Goal: Task Accomplishment & Management: Complete application form

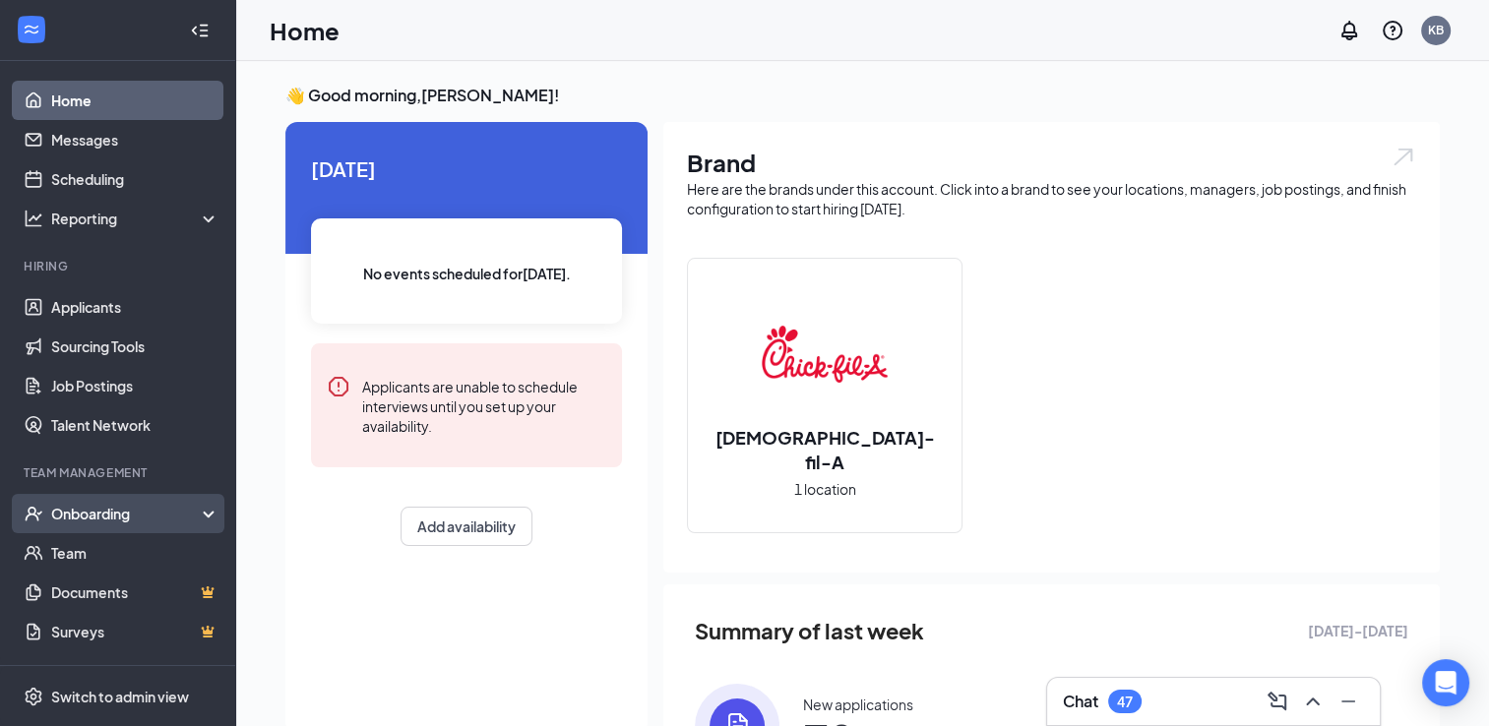
click at [57, 524] on div "Onboarding" at bounding box center [118, 513] width 236 height 39
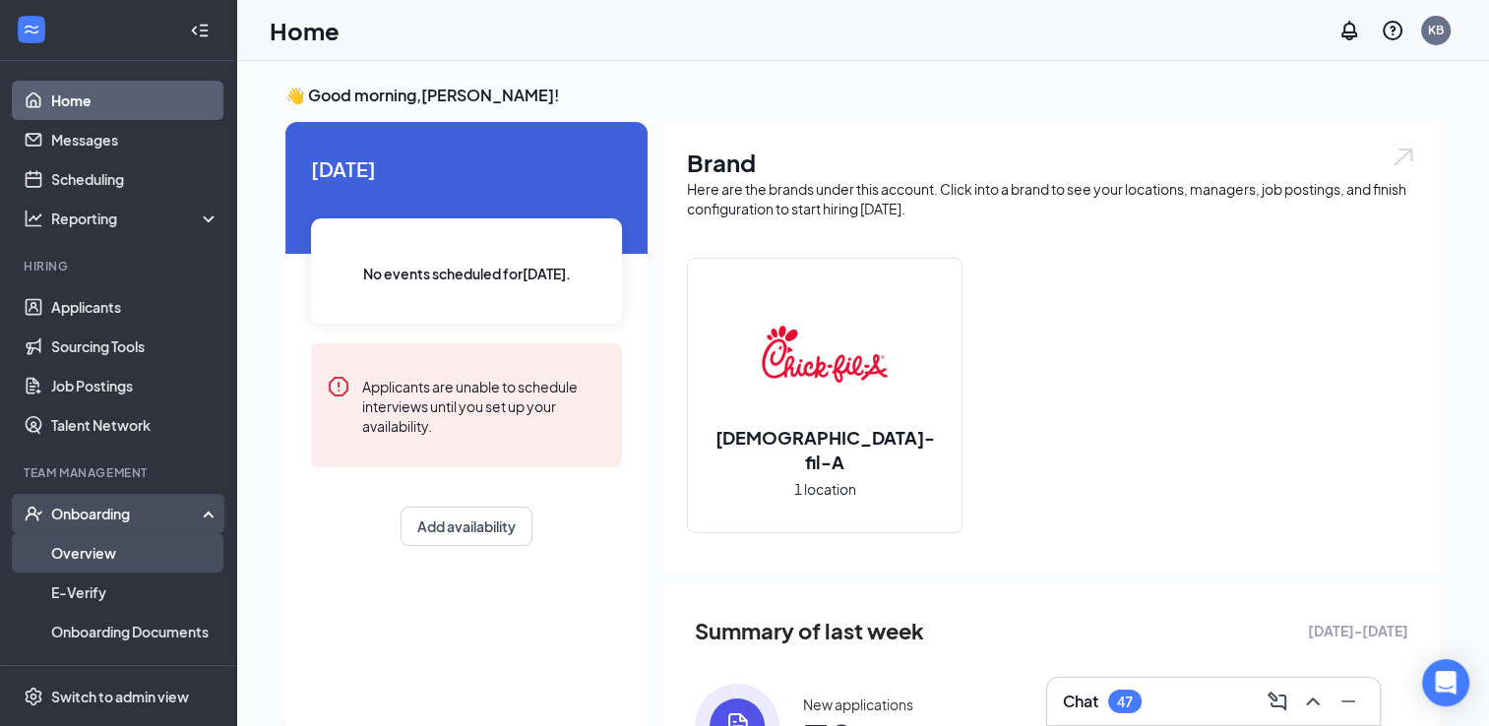
click at [55, 538] on link "Overview" at bounding box center [135, 552] width 168 height 39
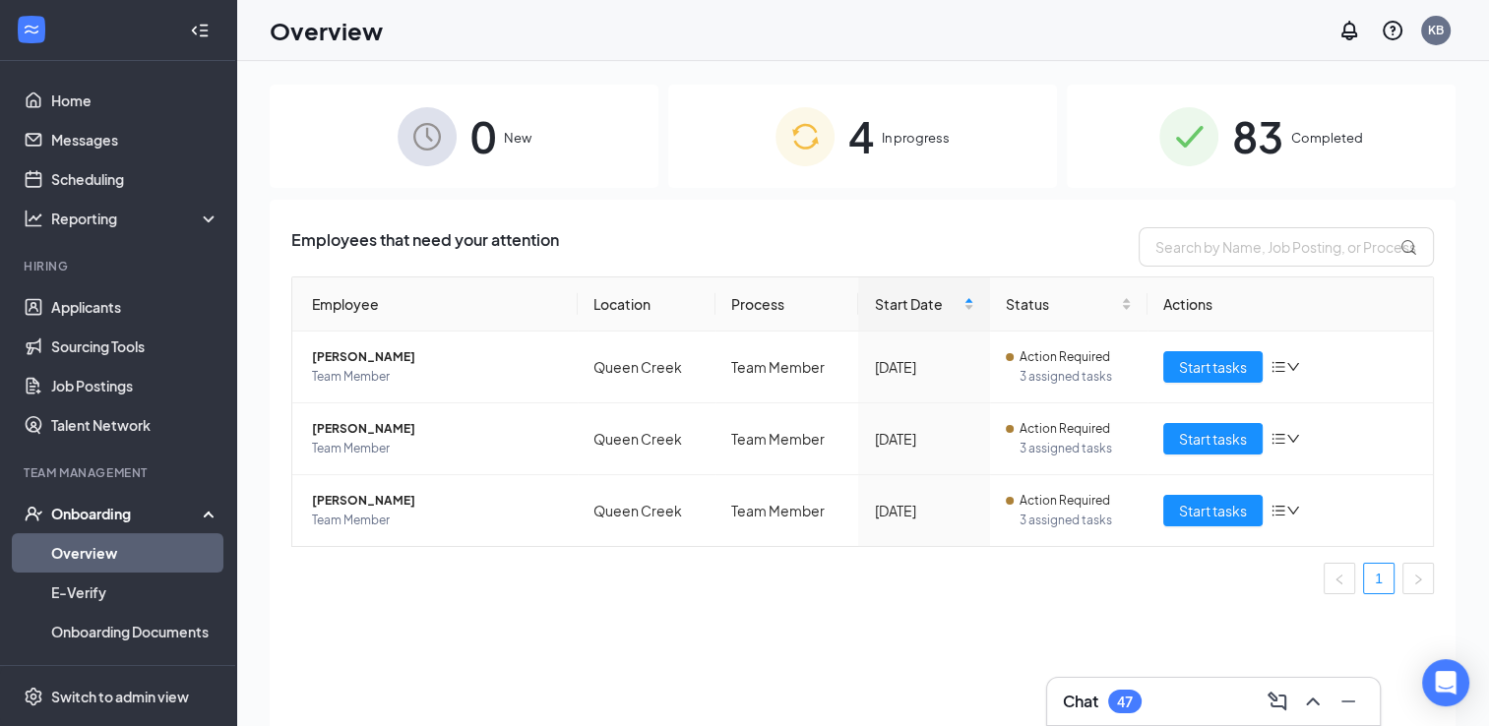
click at [1223, 113] on div "83 Completed" at bounding box center [1261, 136] width 389 height 103
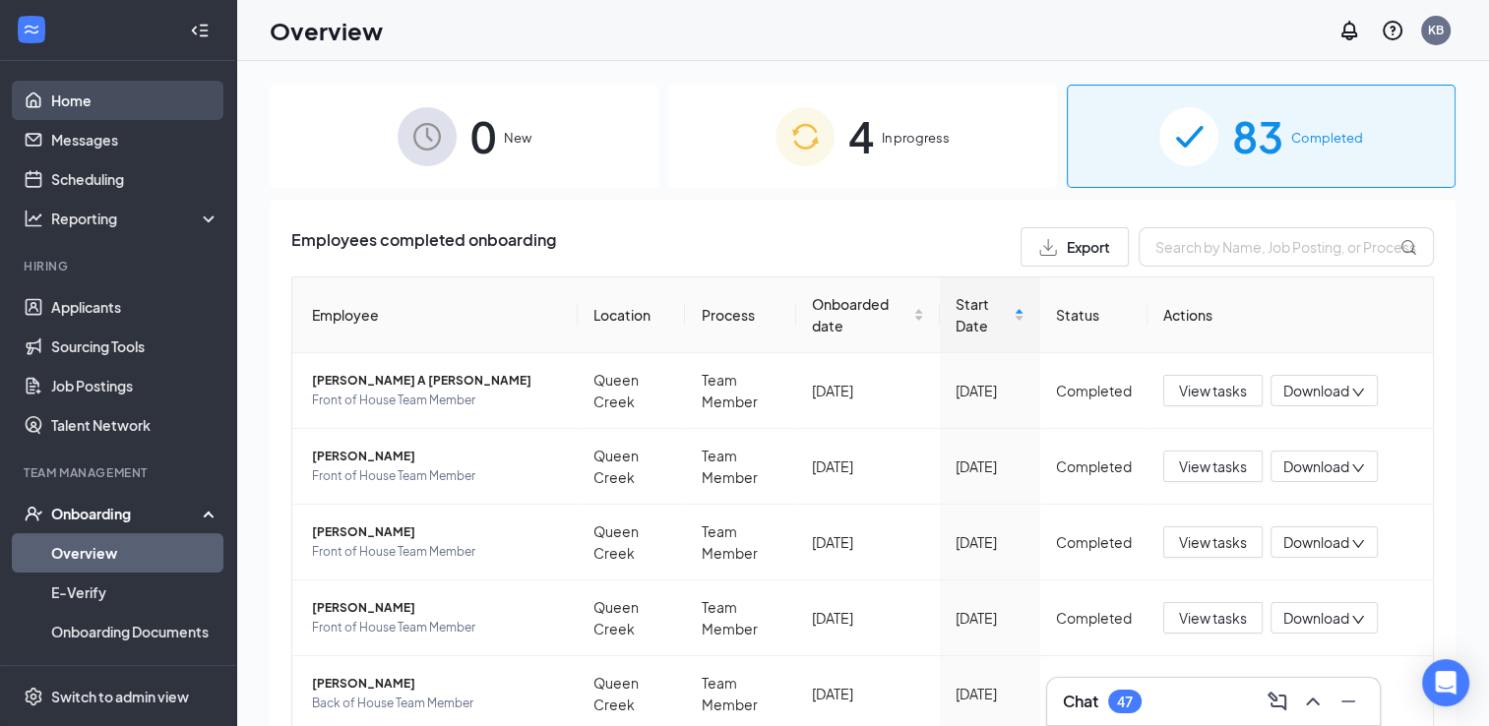
click at [95, 109] on link "Home" at bounding box center [135, 100] width 168 height 39
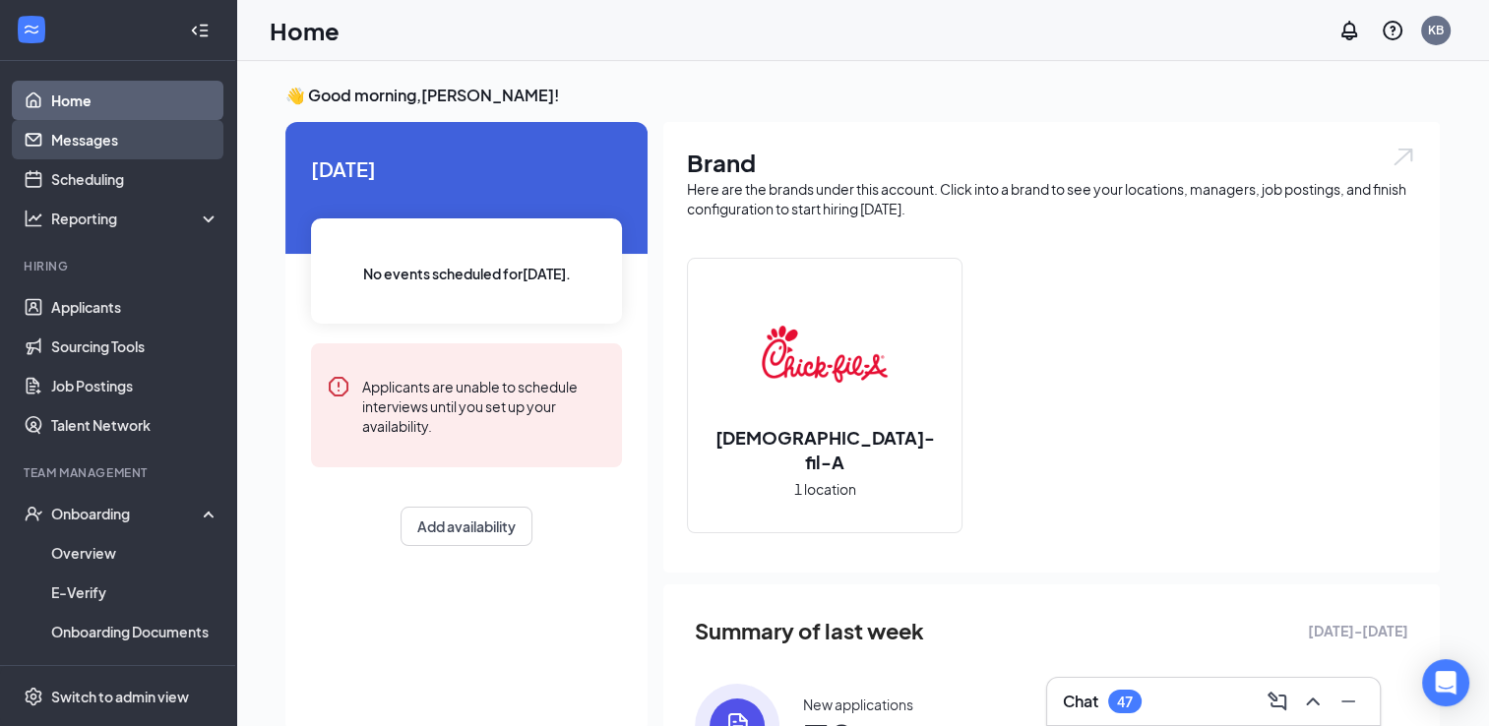
click at [121, 144] on link "Messages" at bounding box center [135, 139] width 168 height 39
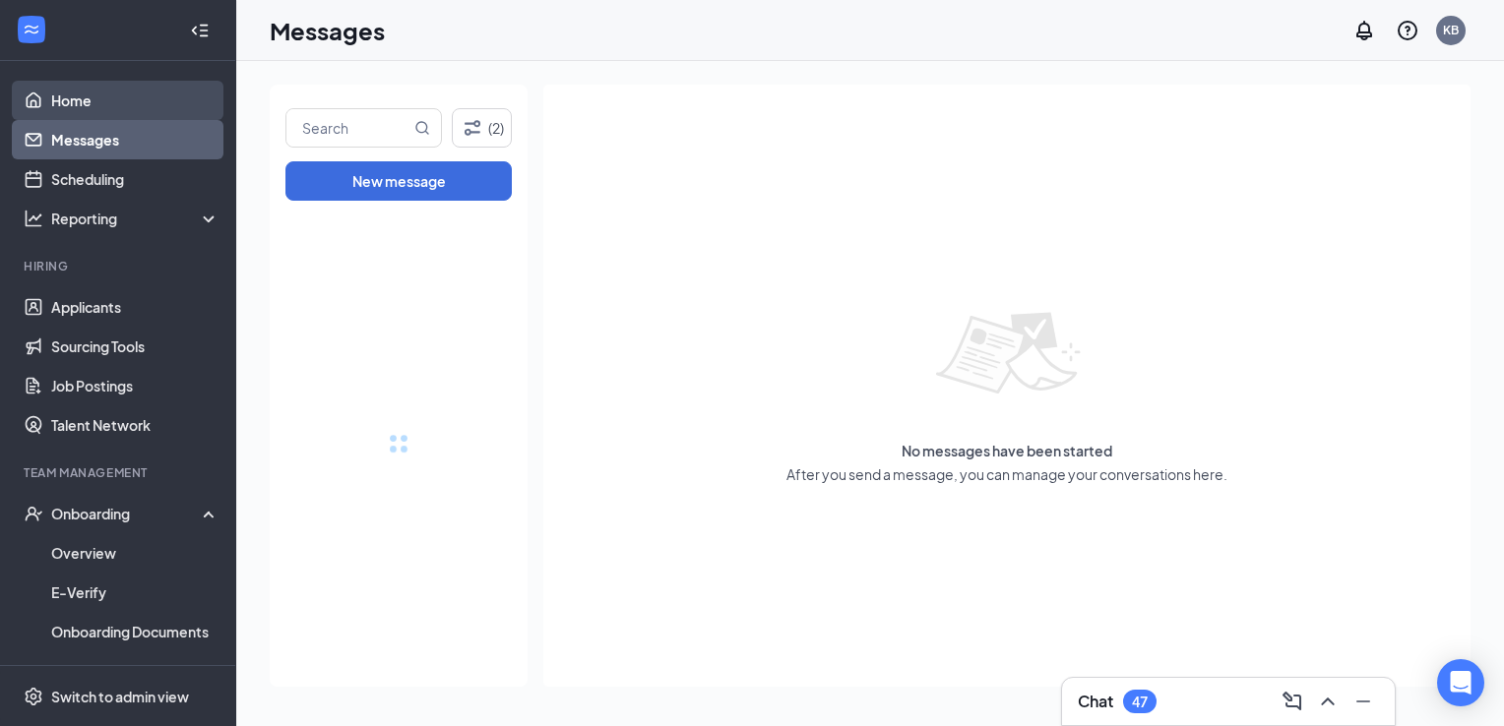
click at [116, 105] on link "Home" at bounding box center [135, 100] width 168 height 39
click at [64, 112] on link "Home" at bounding box center [135, 100] width 168 height 39
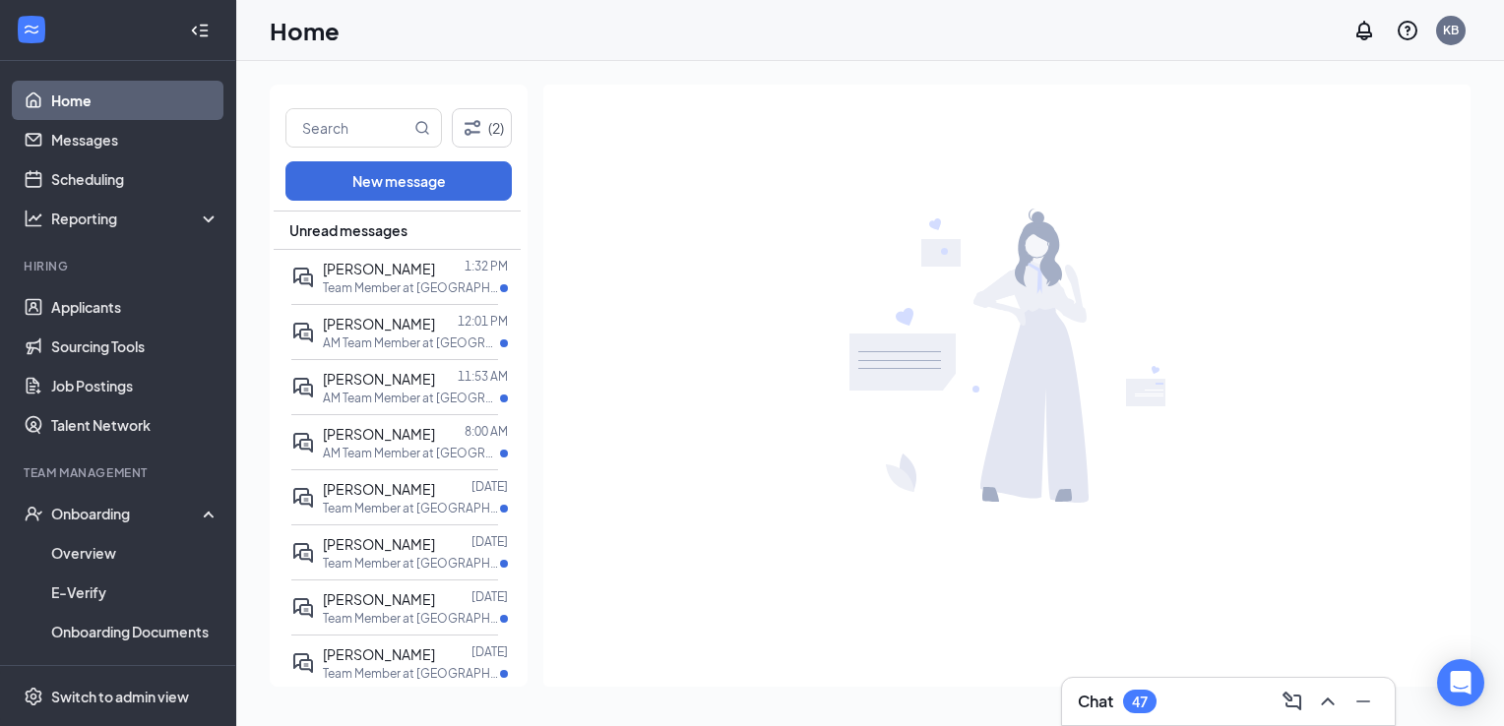
click at [67, 112] on link "Home" at bounding box center [135, 100] width 168 height 39
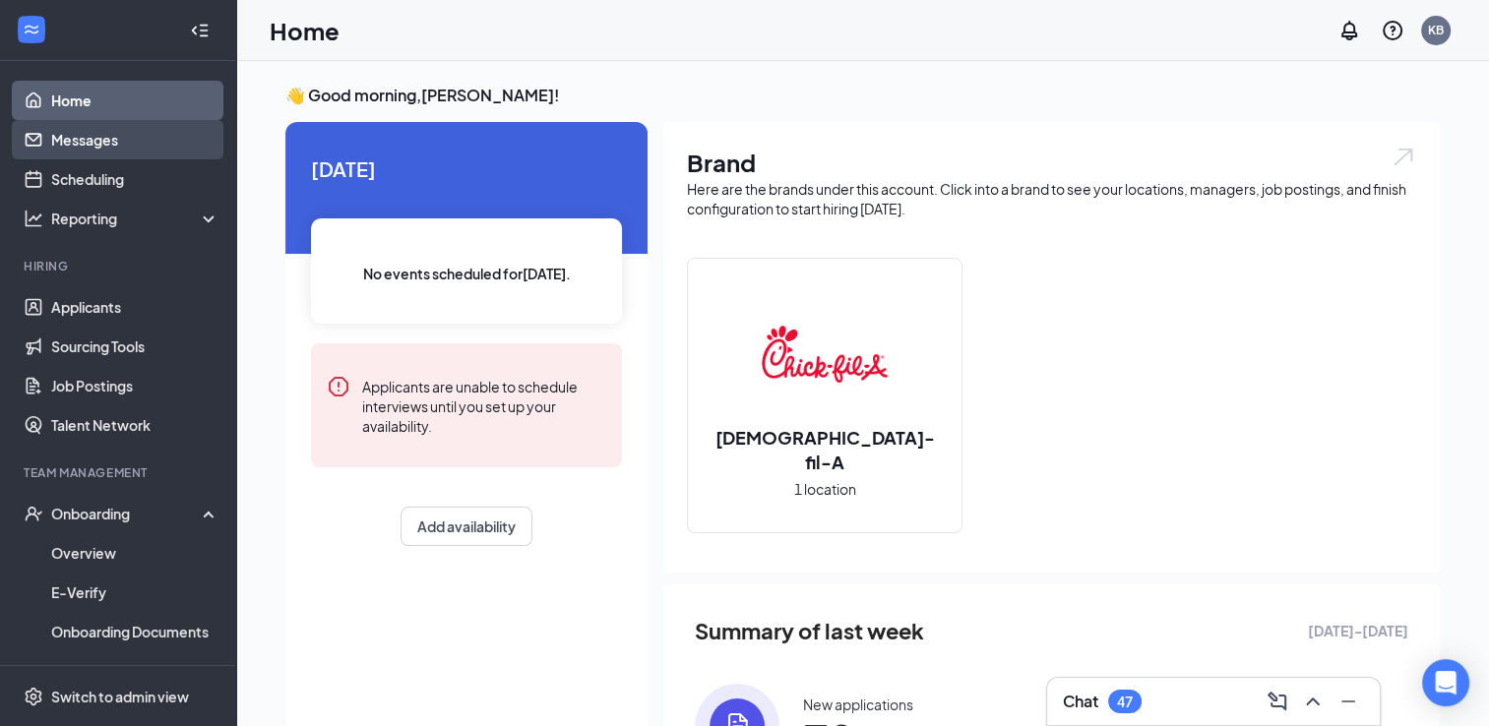
click at [106, 120] on link "Messages" at bounding box center [135, 139] width 168 height 39
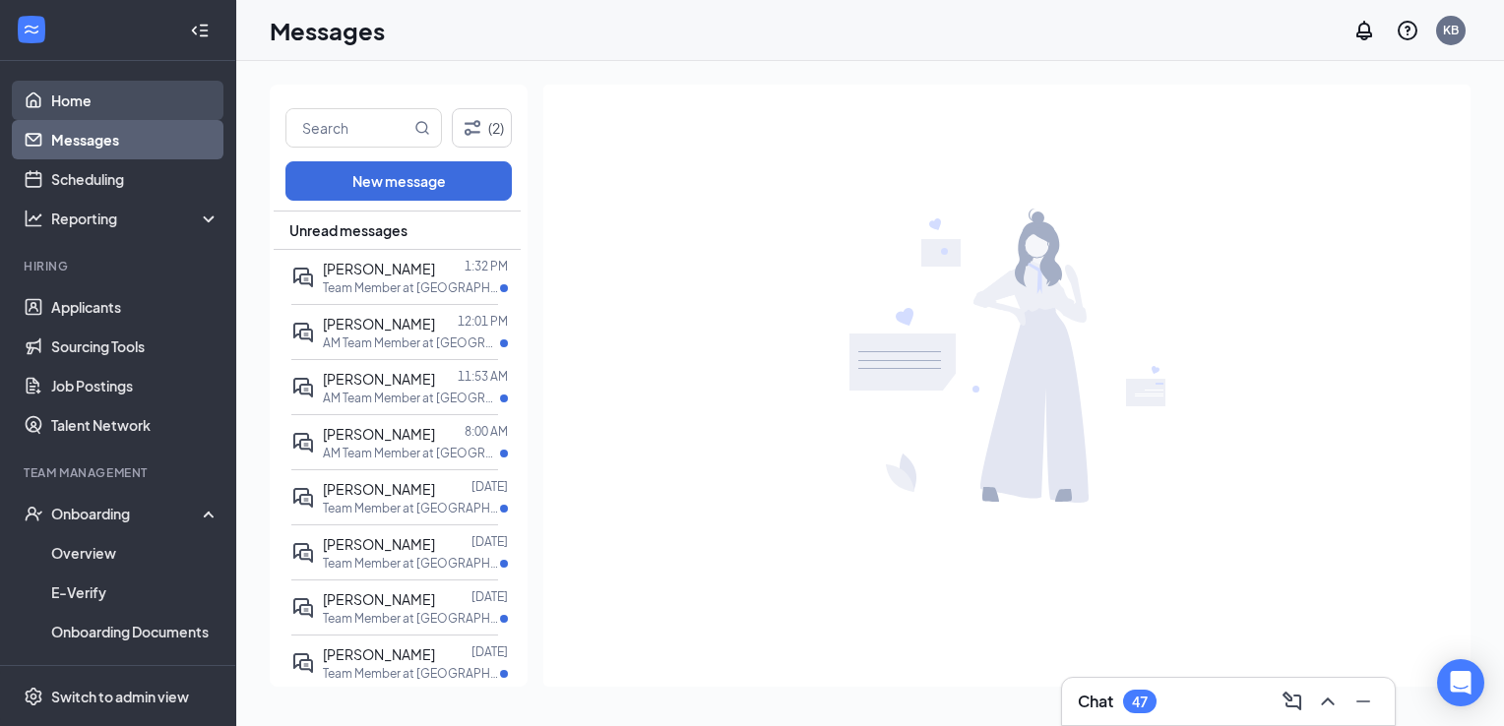
click at [110, 100] on link "Home" at bounding box center [135, 100] width 168 height 39
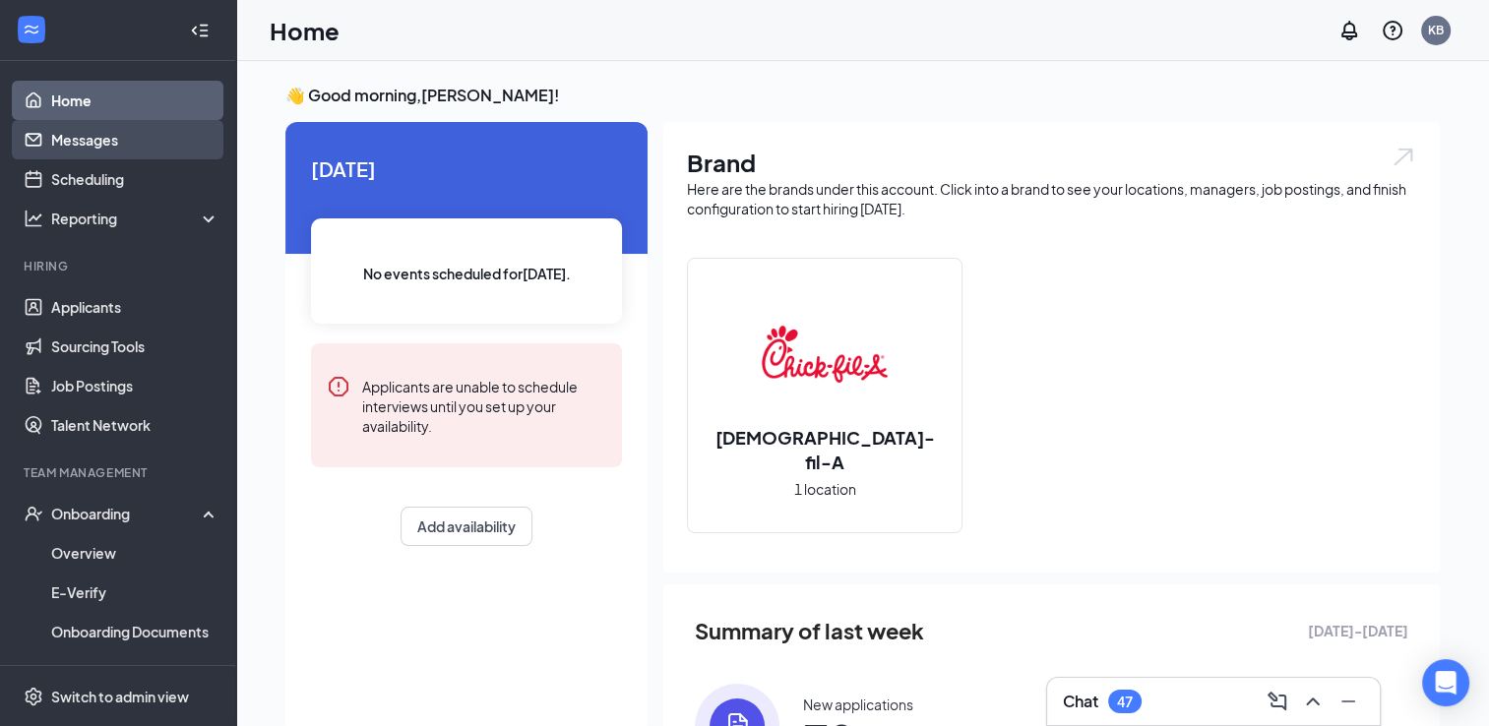
click at [150, 152] on link "Messages" at bounding box center [135, 139] width 168 height 39
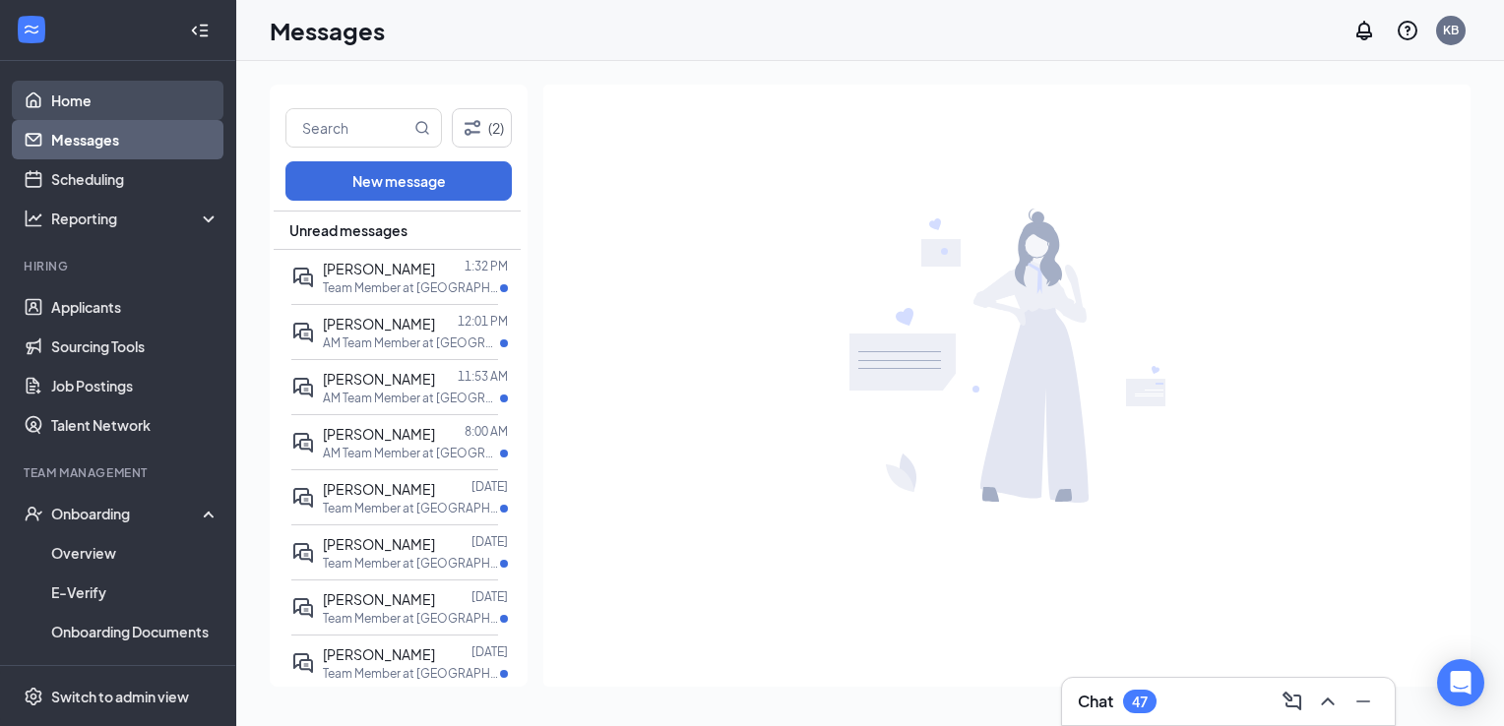
click at [163, 111] on link "Home" at bounding box center [135, 100] width 168 height 39
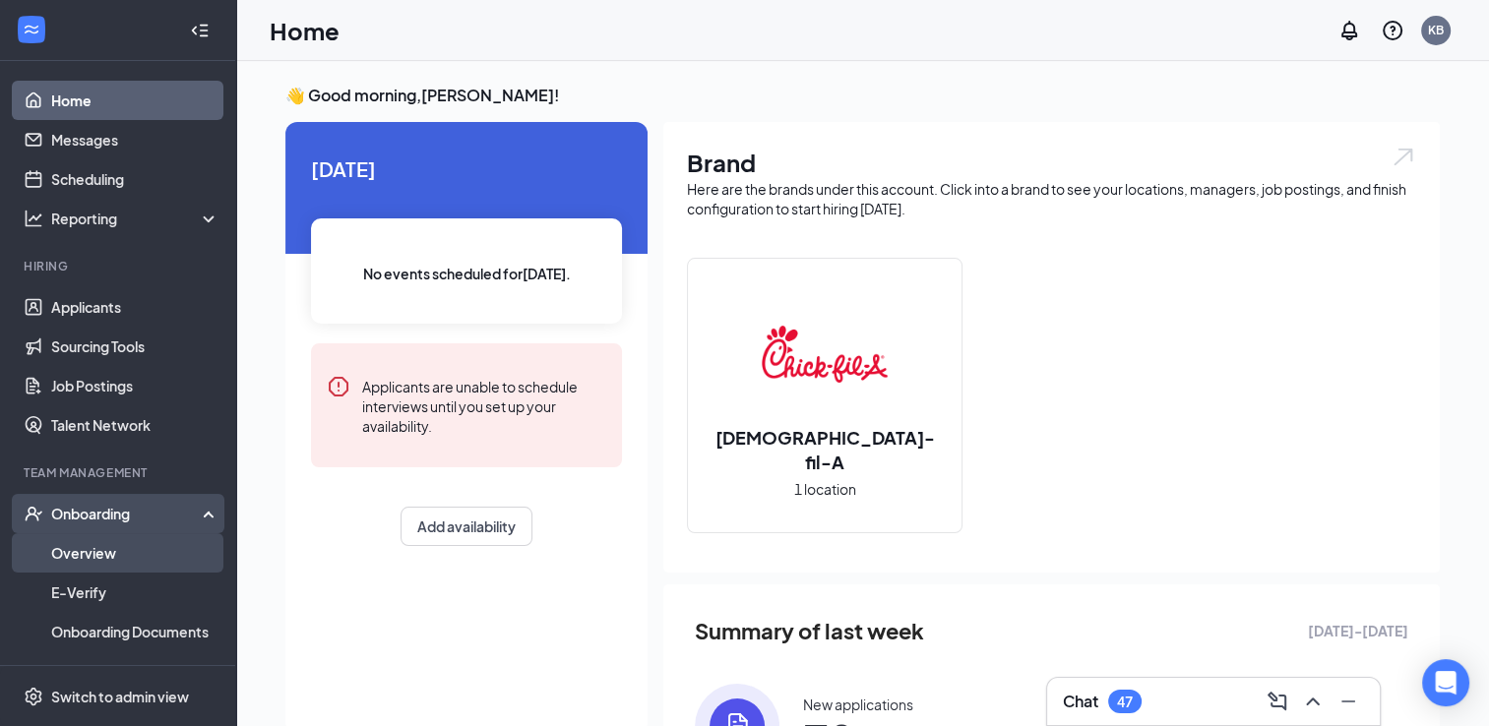
click at [83, 556] on link "Overview" at bounding box center [135, 552] width 168 height 39
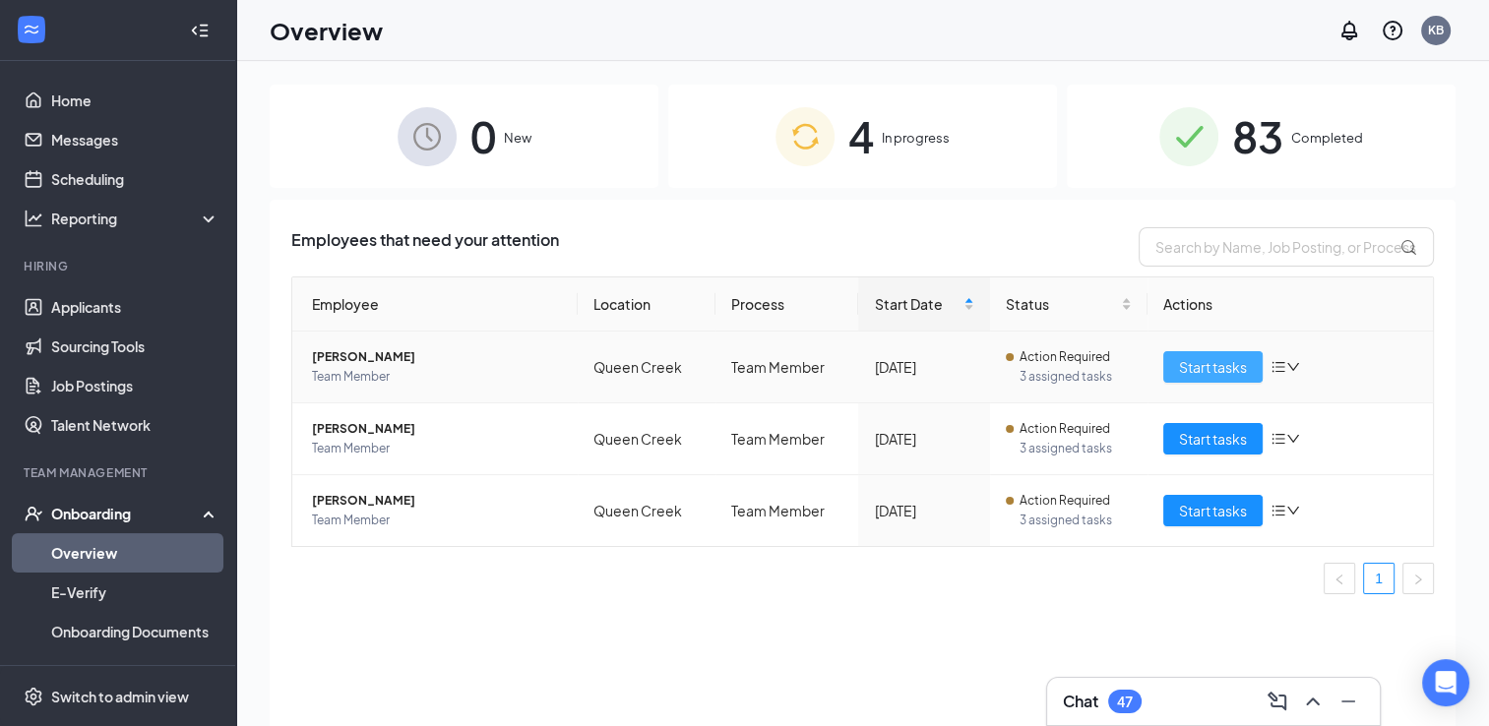
click at [1222, 361] on span "Start tasks" at bounding box center [1213, 367] width 68 height 22
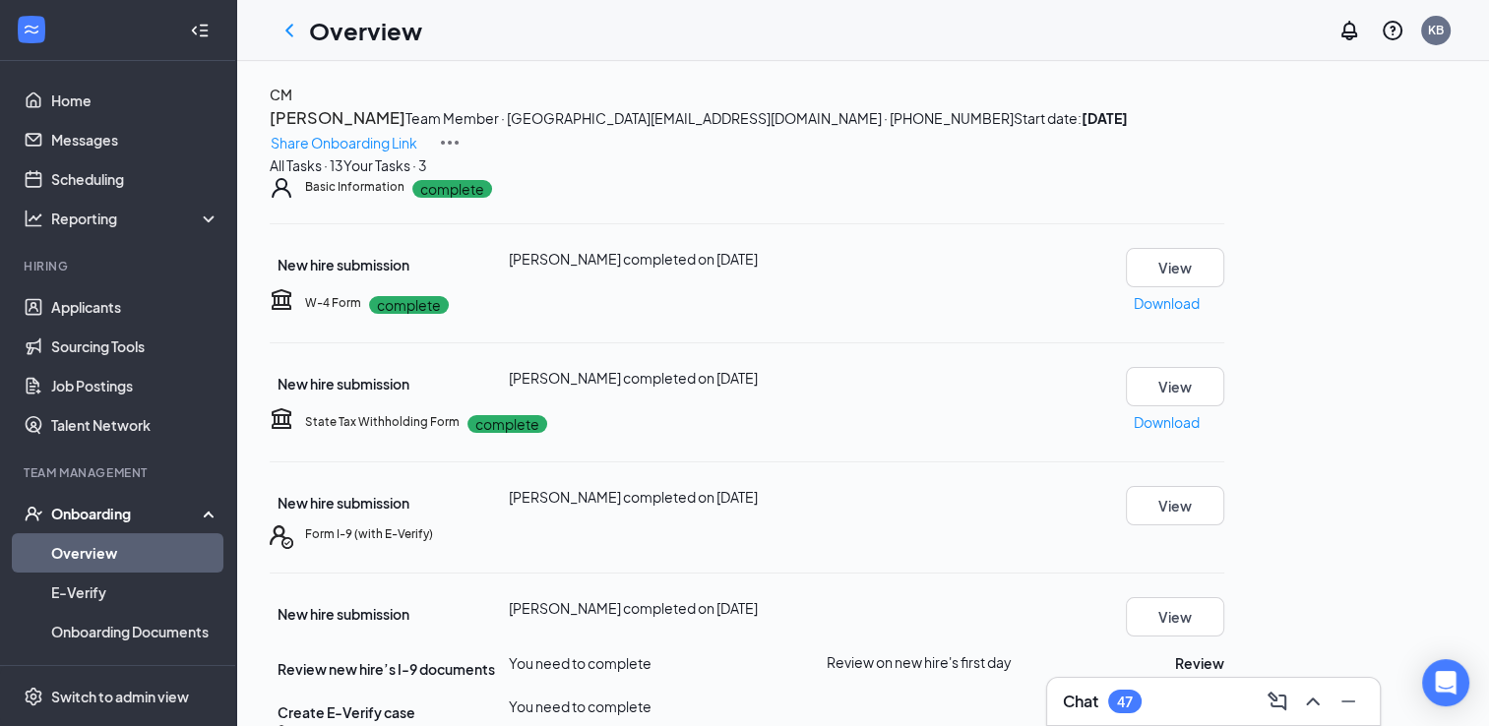
scroll to position [449, 0]
click at [1224, 652] on button "Review" at bounding box center [1199, 663] width 49 height 22
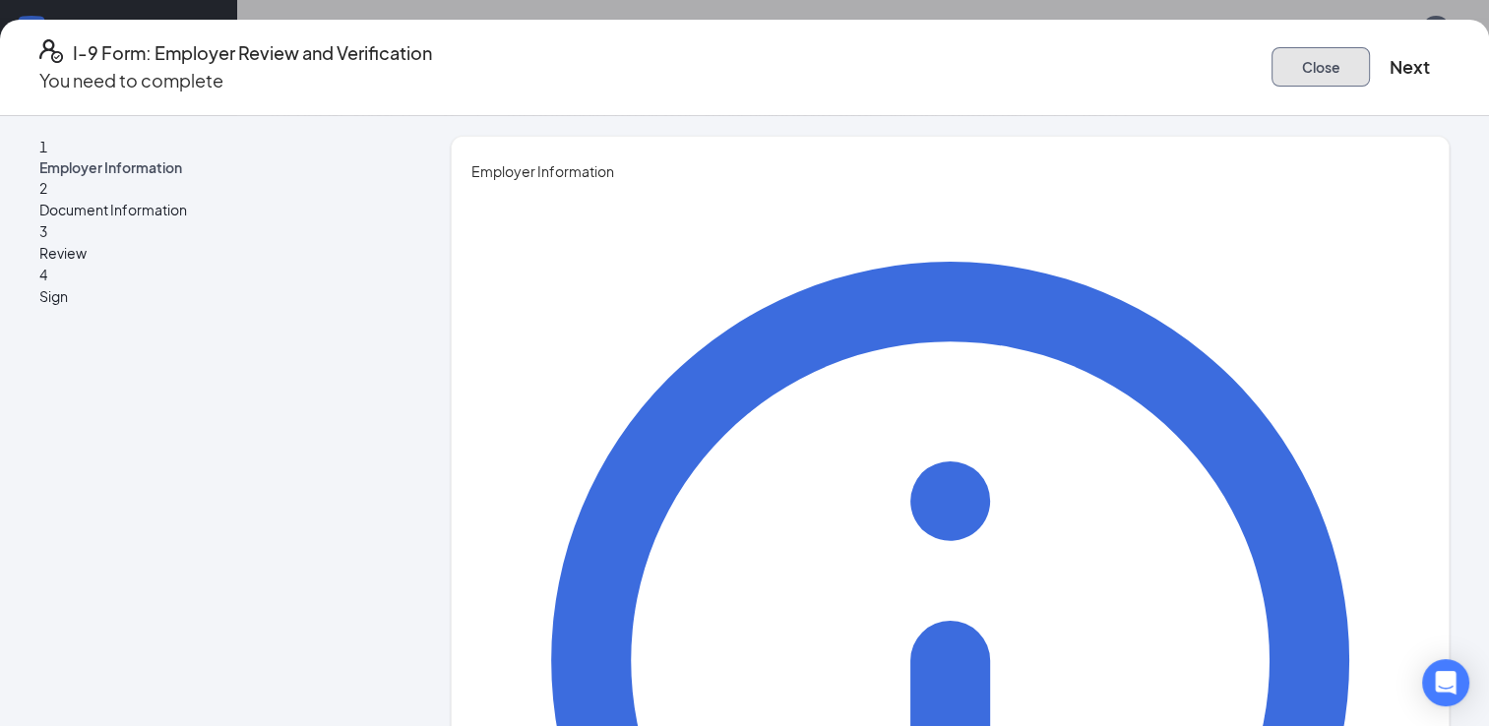
click at [1271, 67] on button "Close" at bounding box center [1320, 66] width 98 height 39
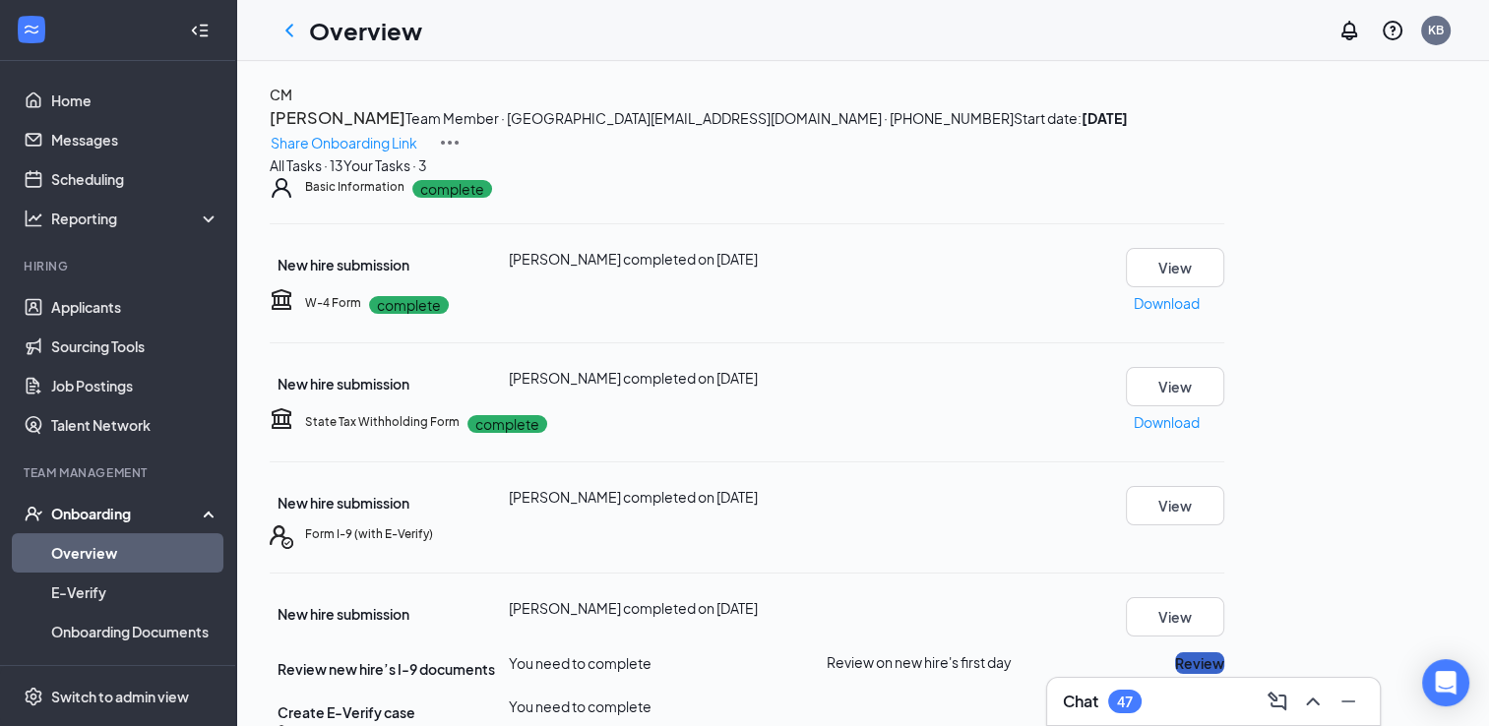
click at [1224, 652] on button "Review" at bounding box center [1199, 663] width 49 height 22
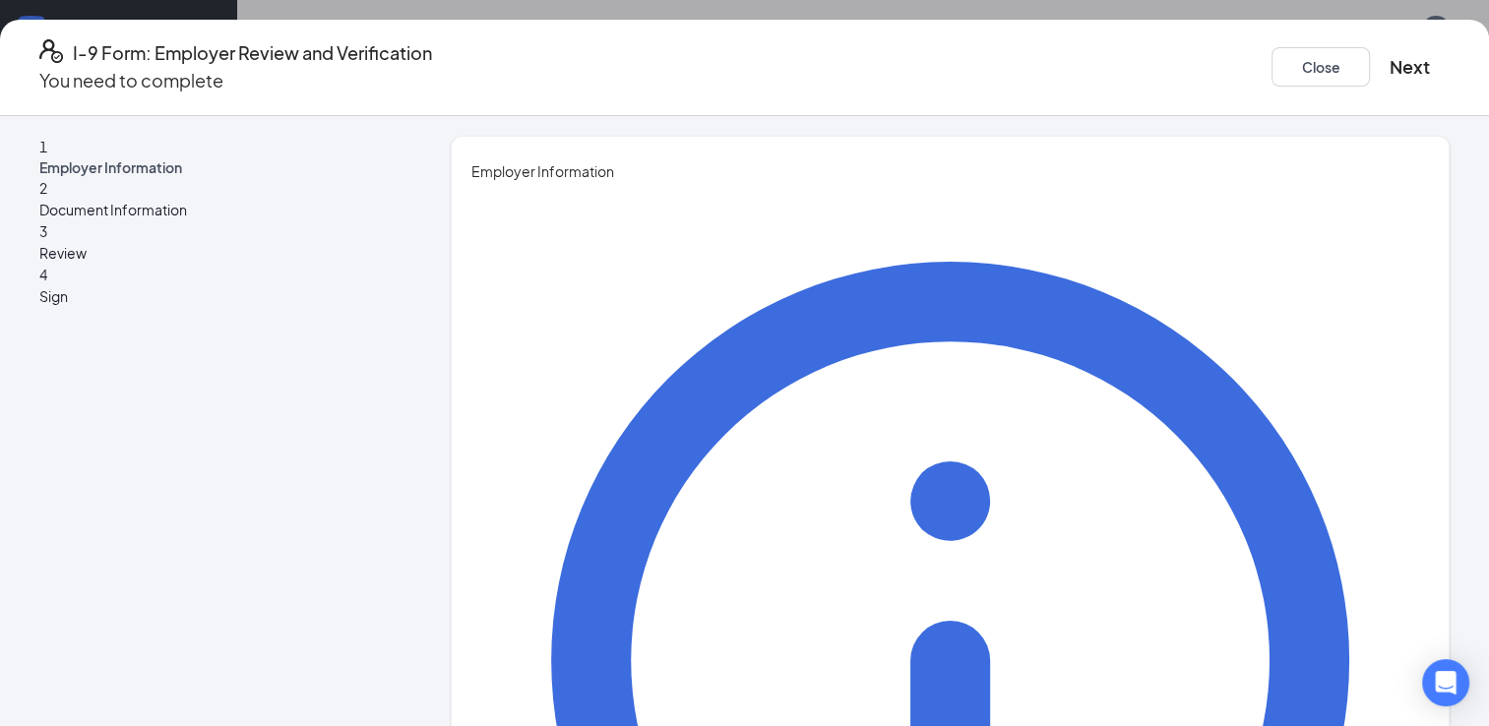
type input "Kai"
type input "Balltrip"
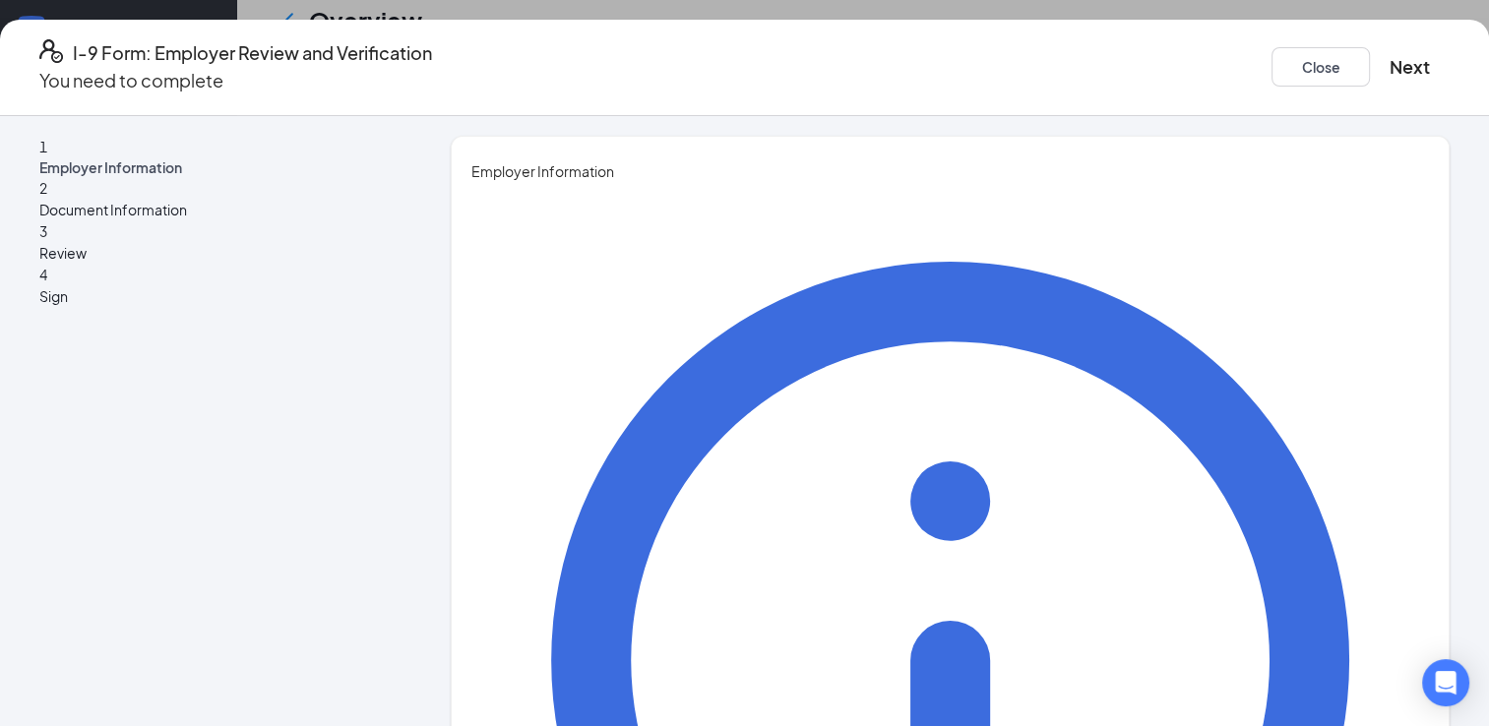
scroll to position [122, 0]
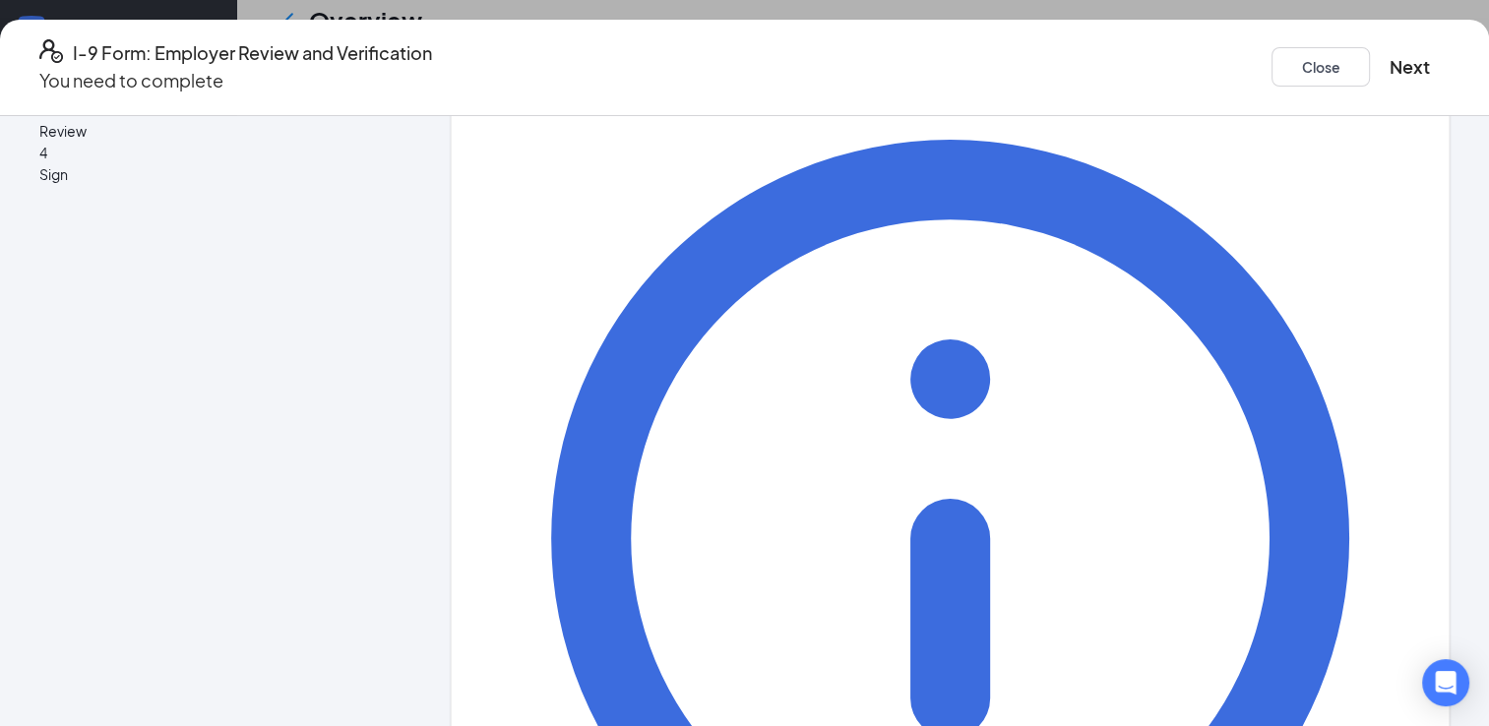
type input "Team lead"
type input "balltripkai@gmail.com"
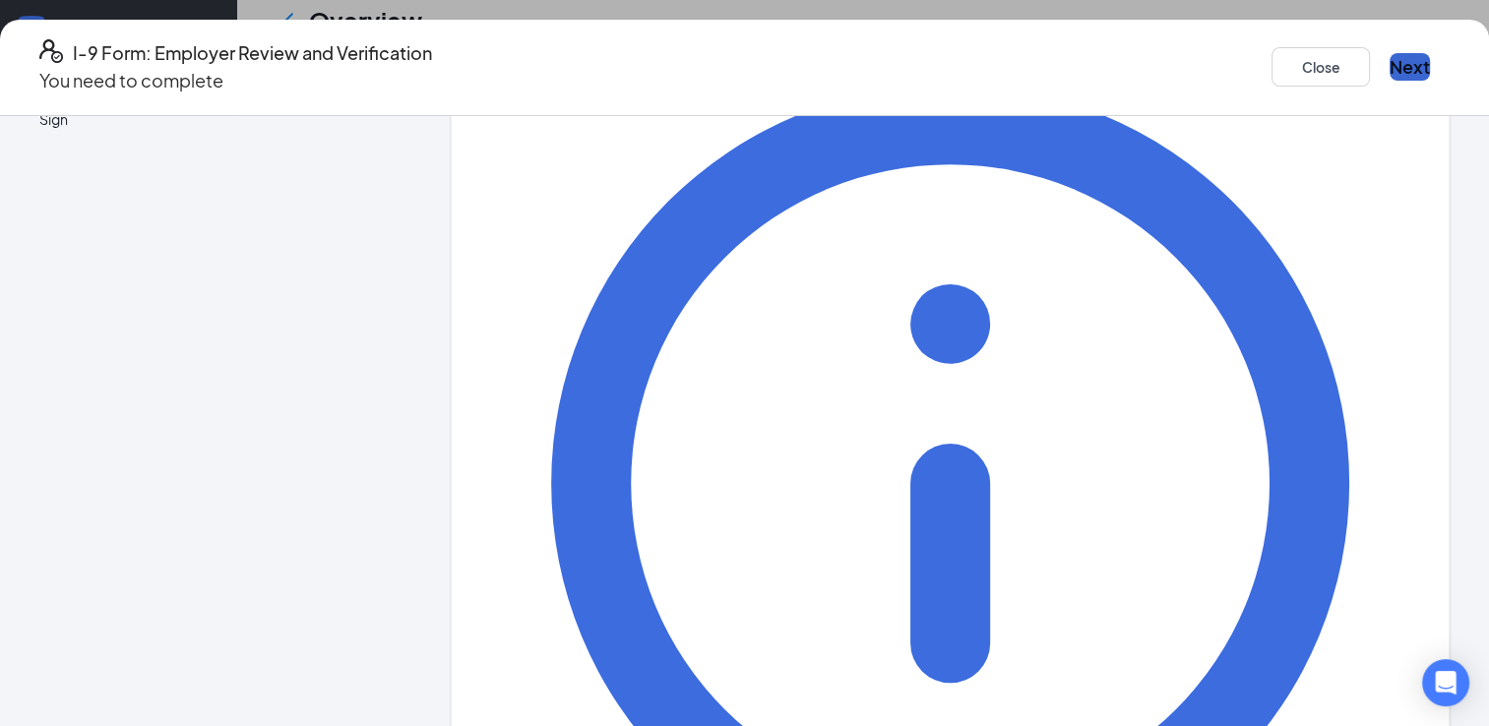
type input "7194657755"
click at [1389, 53] on button "Next" at bounding box center [1409, 67] width 40 height 28
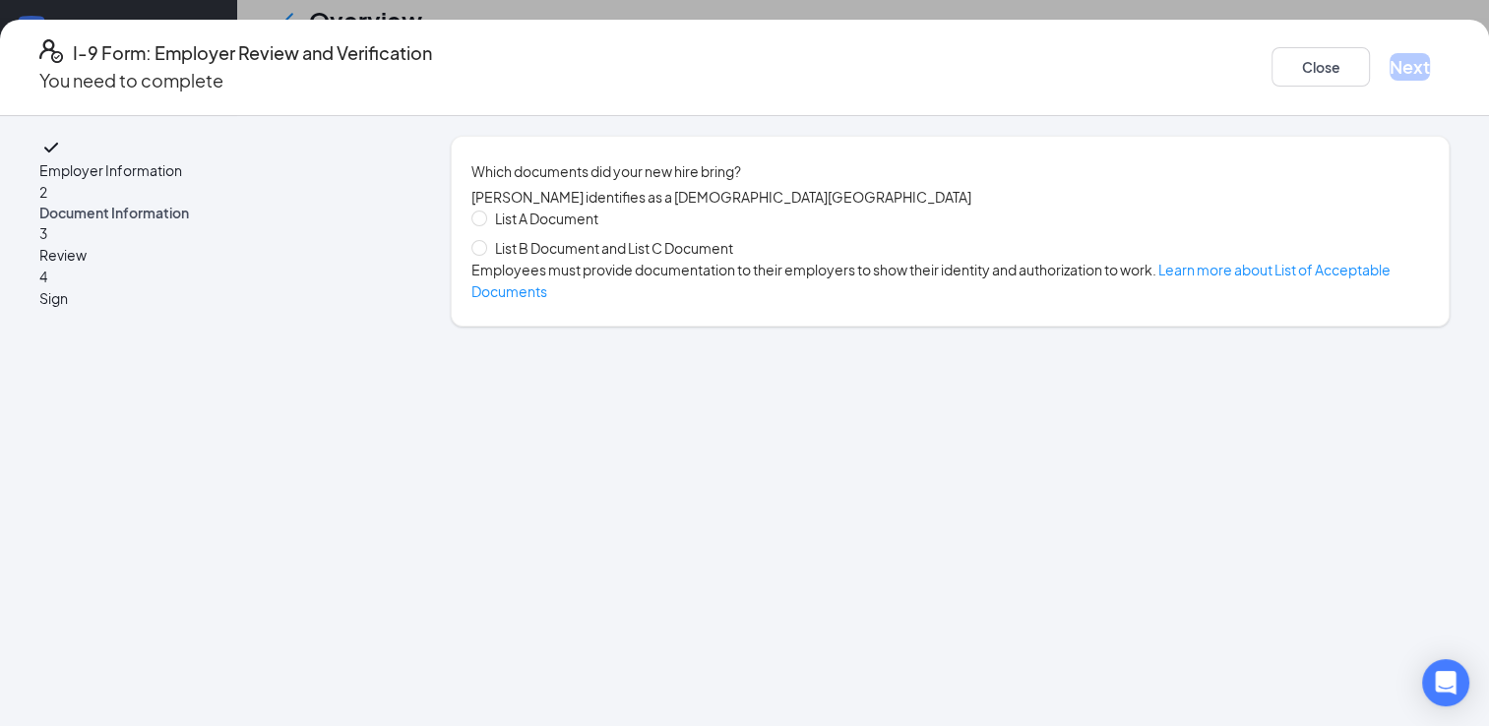
scroll to position [0, 0]
click at [523, 270] on div "List A Document List B Document and List C Document Employees must provide docu…" at bounding box center [949, 255] width 957 height 94
click at [485, 254] on input "List B Document and List C Document" at bounding box center [478, 247] width 14 height 14
radio input "true"
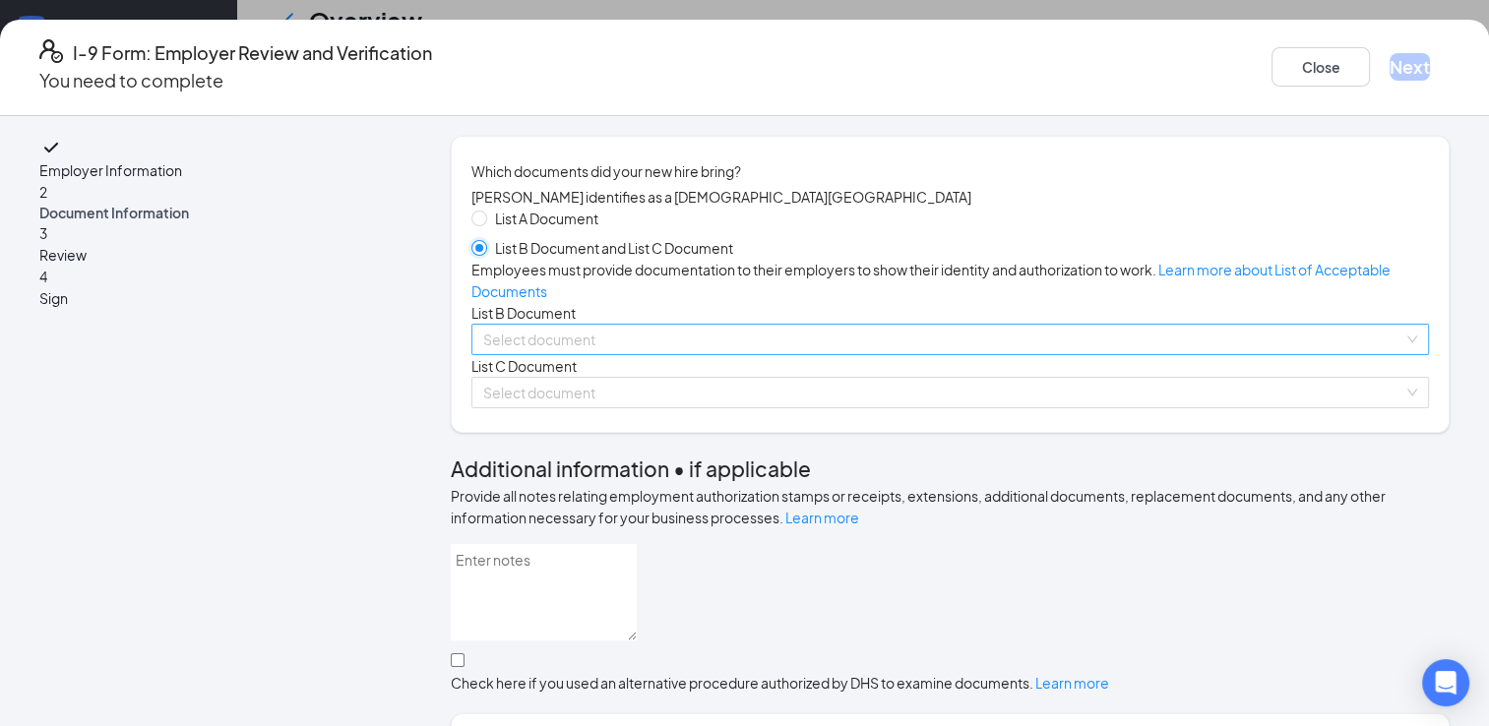
click at [567, 354] on span at bounding box center [943, 340] width 920 height 30
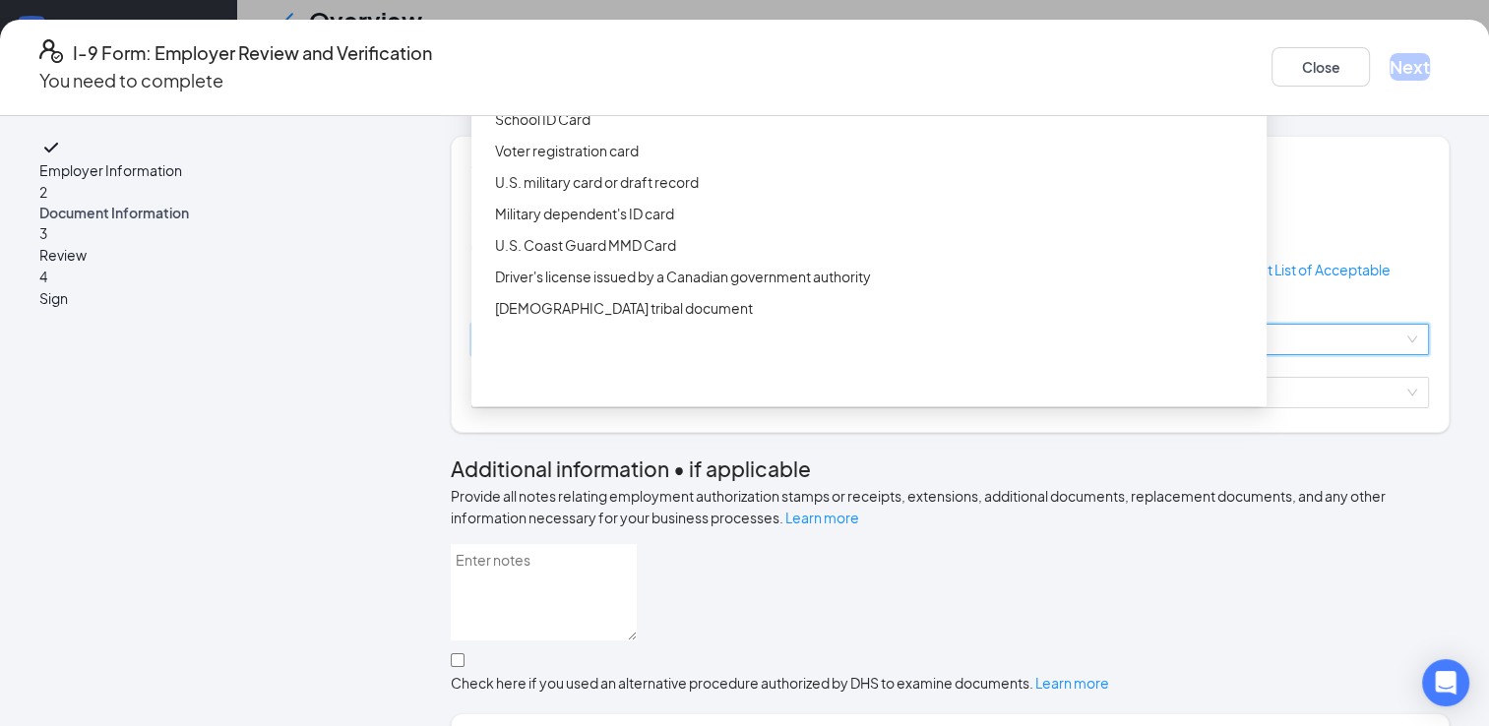
click at [629, 67] on div "Driver’s License issued by U.S State or outlying US possession" at bounding box center [875, 56] width 760 height 22
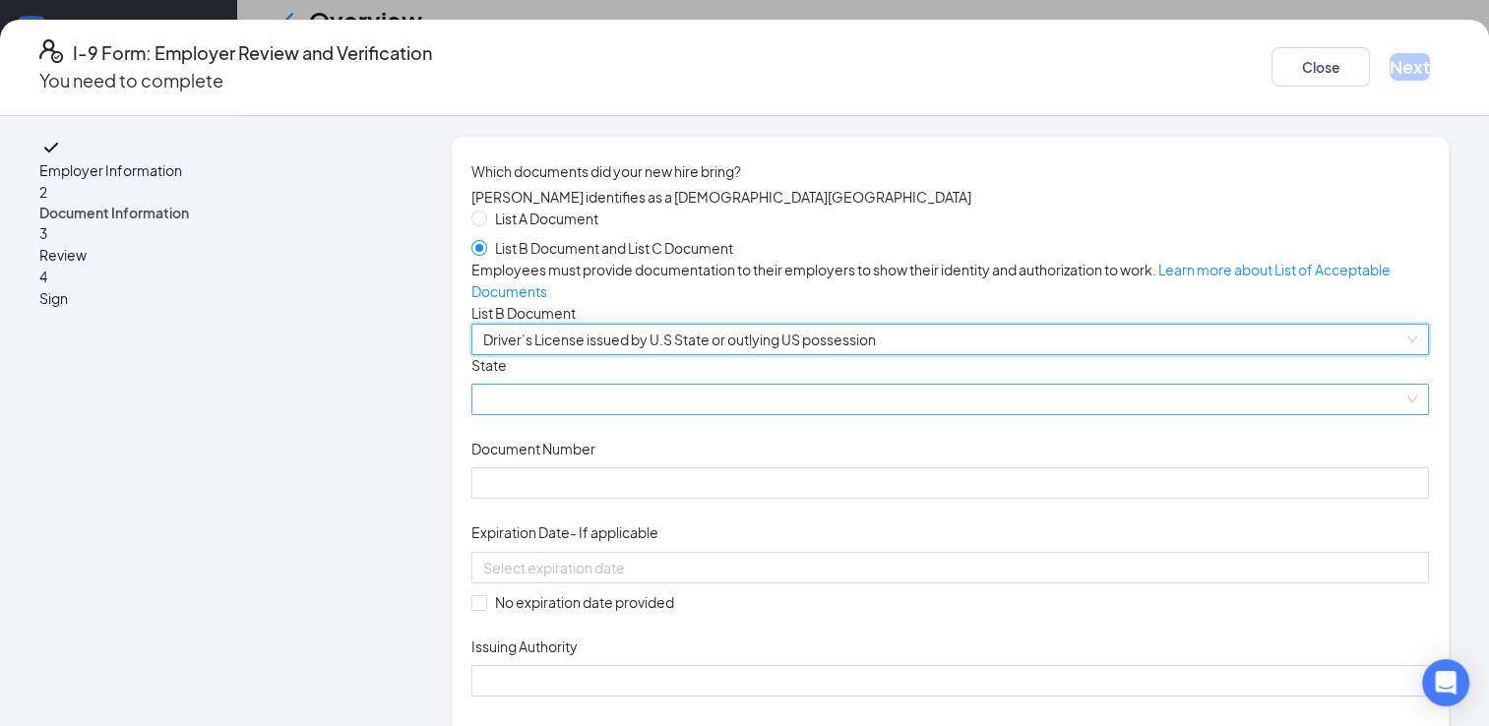
click at [566, 414] on span at bounding box center [950, 400] width 934 height 30
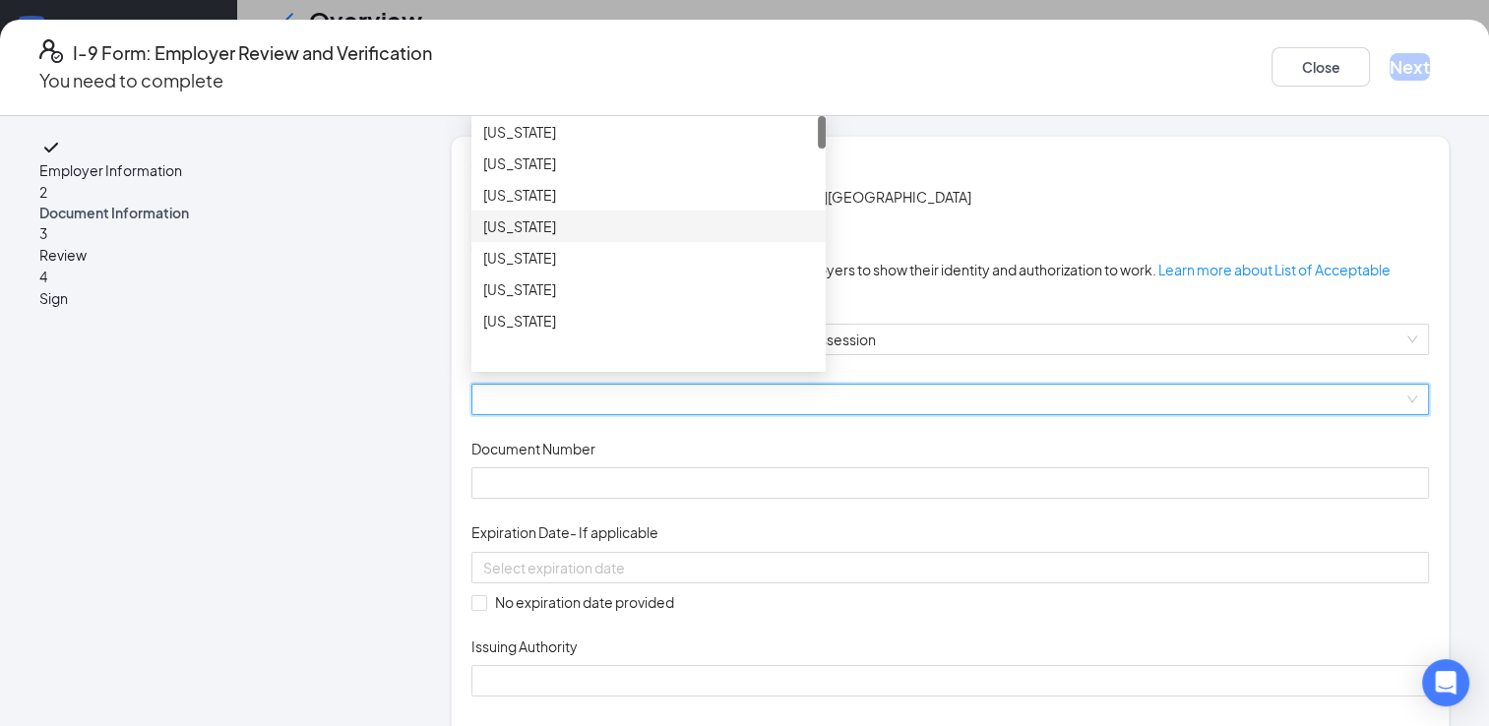
click at [573, 237] on div "Arizona" at bounding box center [648, 226] width 331 height 22
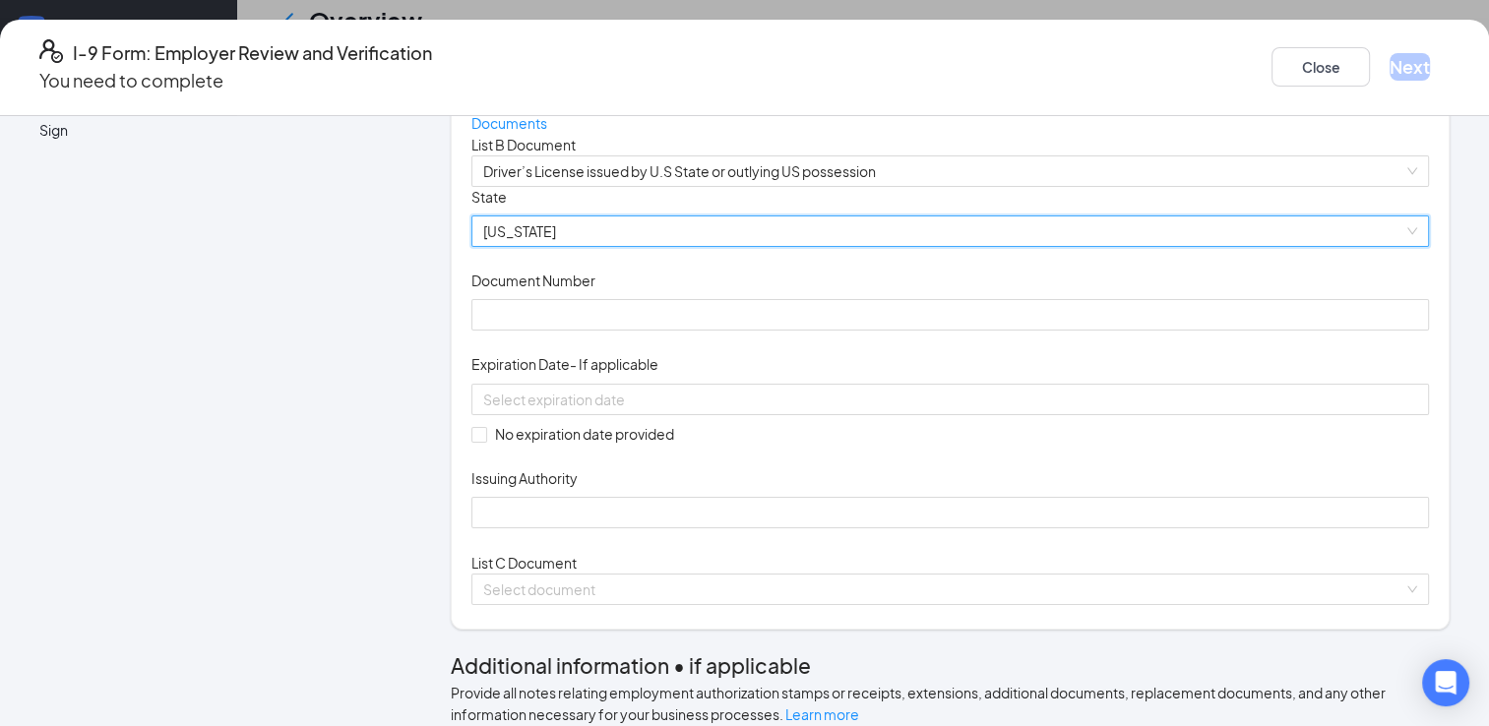
scroll to position [192, 0]
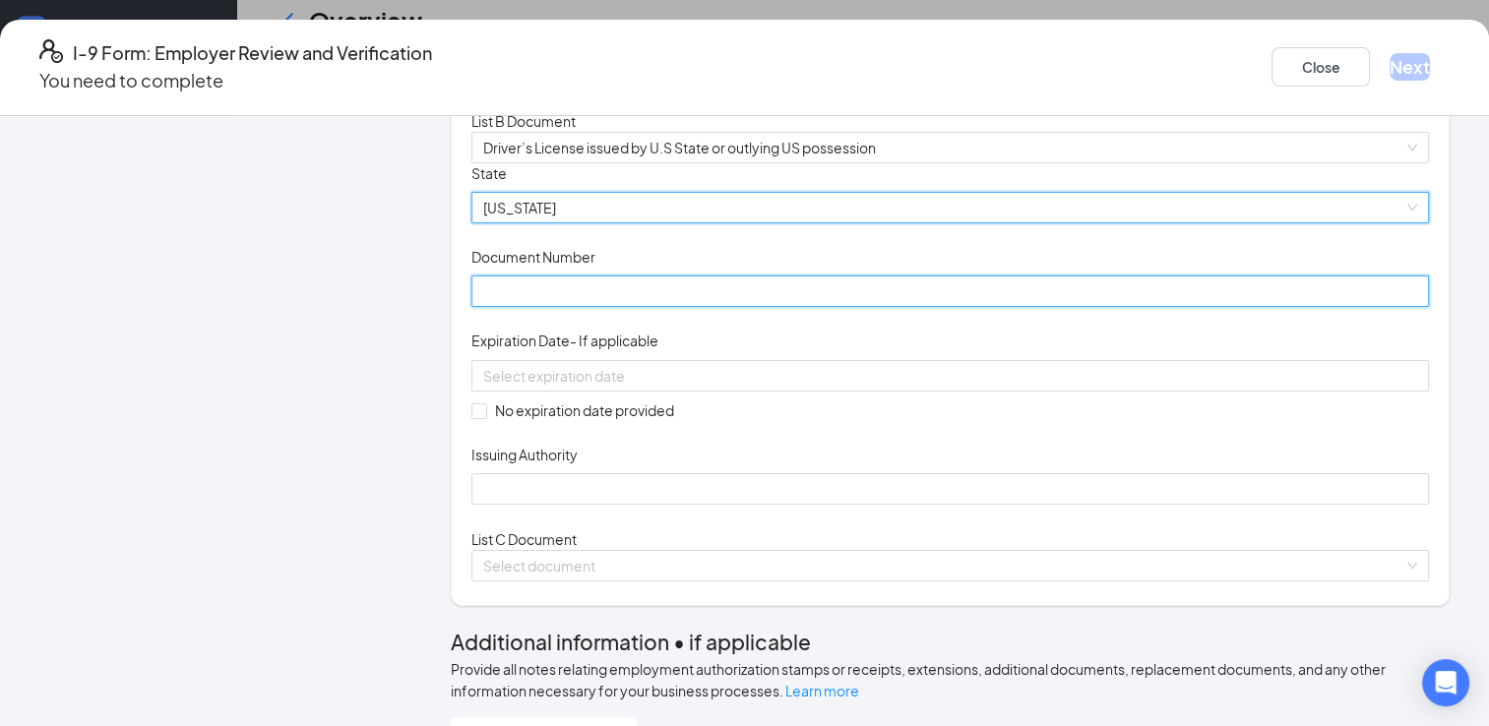
click at [815, 307] on input "Document Number" at bounding box center [949, 291] width 957 height 31
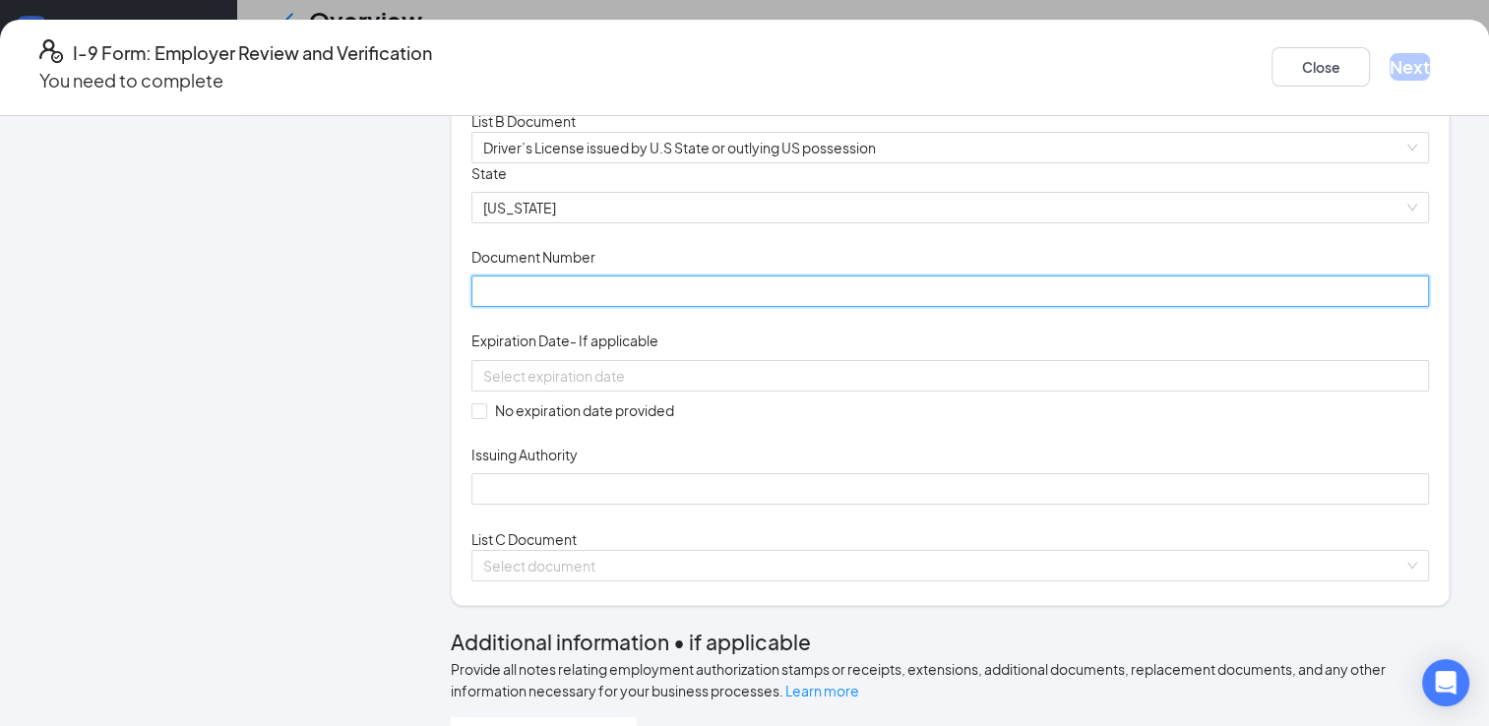
type input "f"
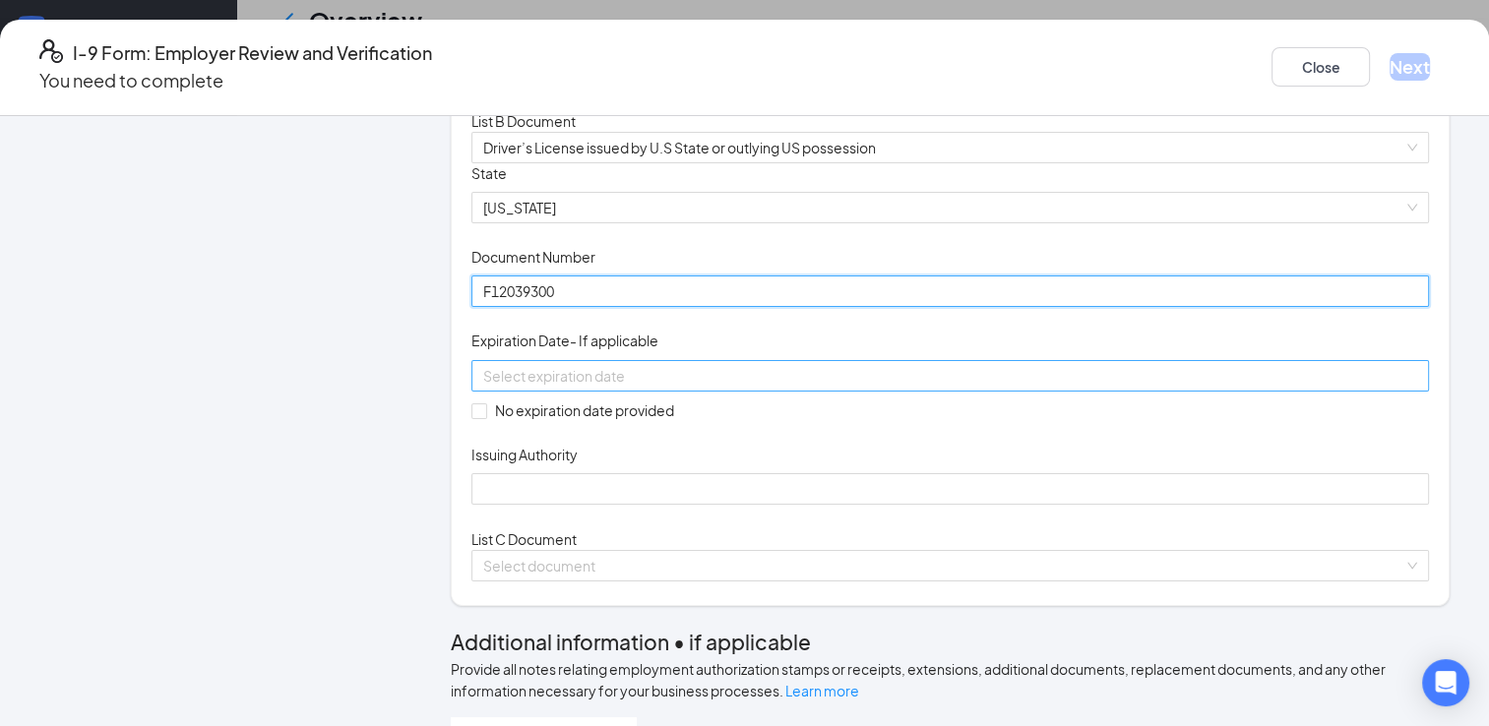
type input "F12039300"
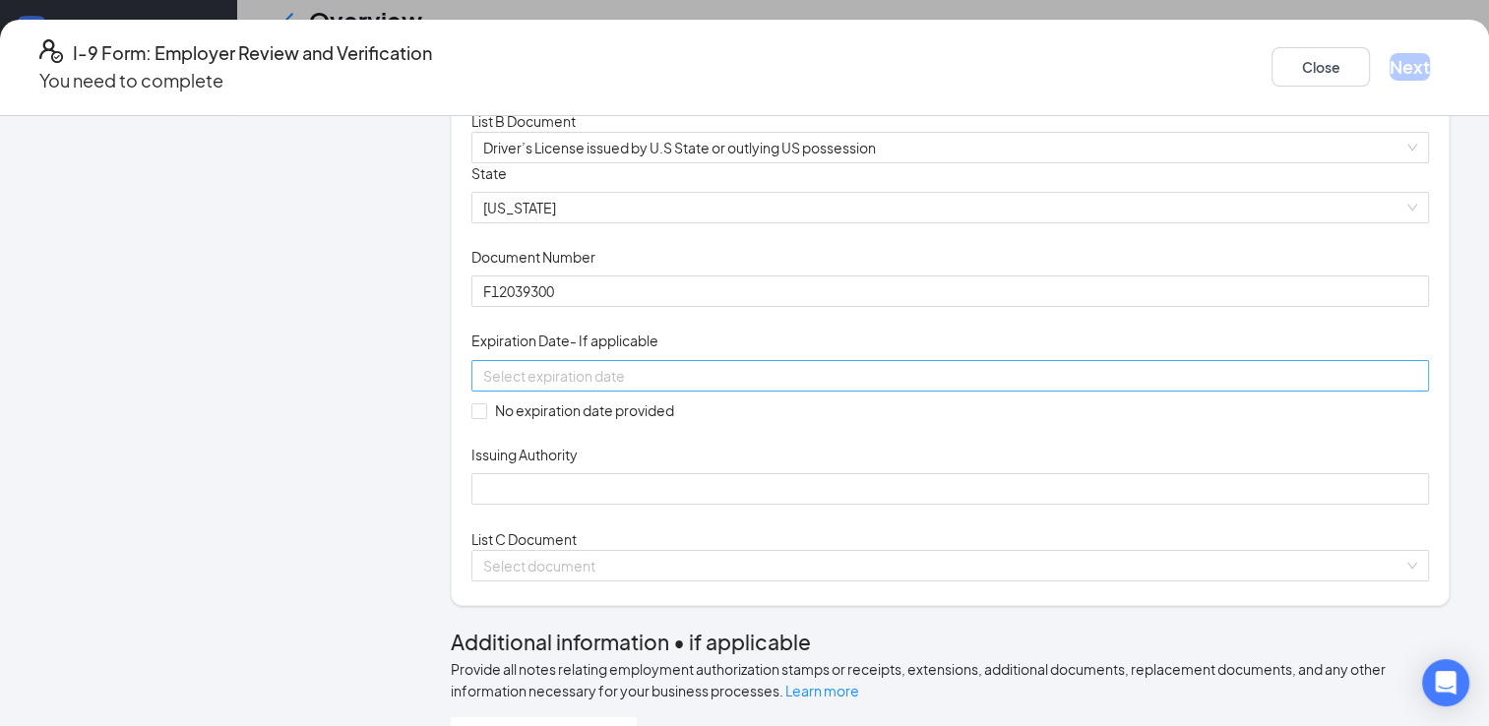
click at [718, 387] on input at bounding box center [948, 376] width 930 height 22
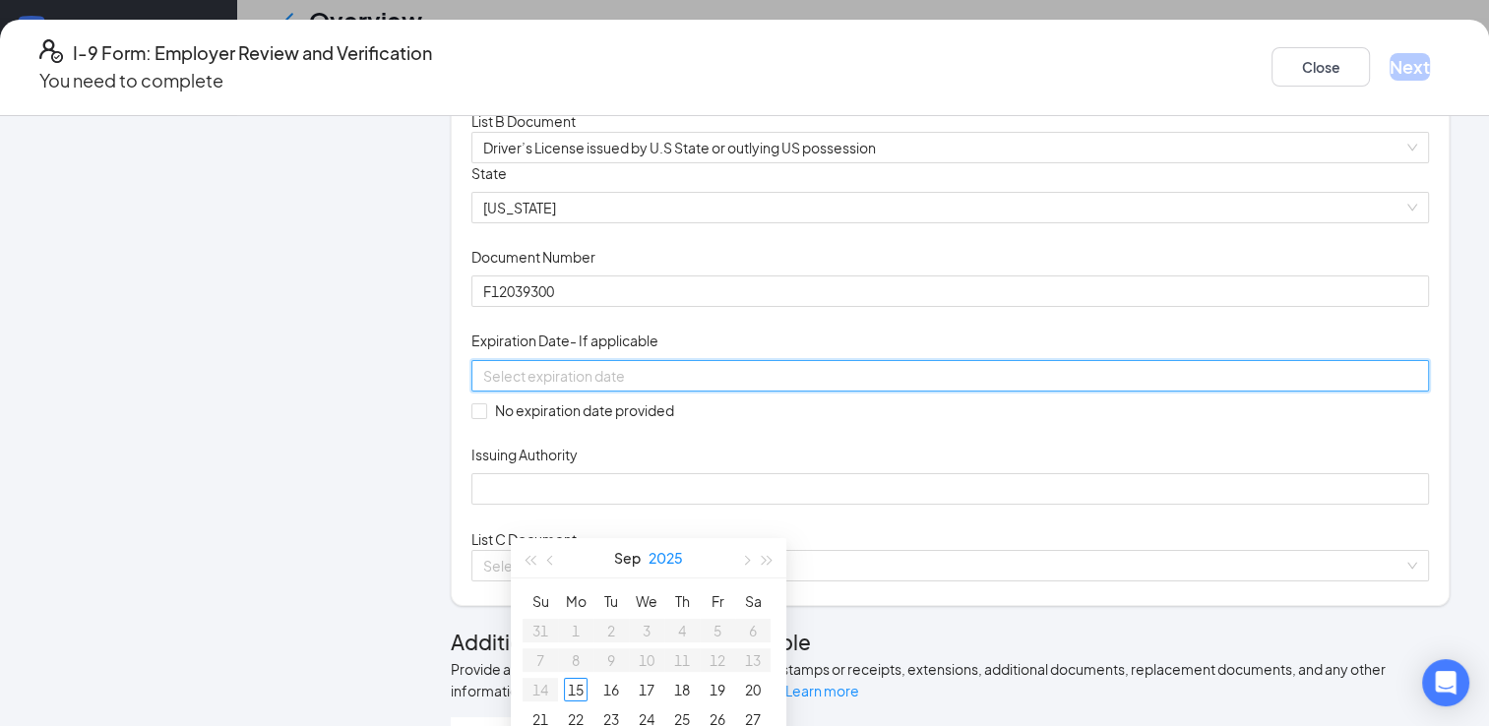
click at [648, 557] on button "2025" at bounding box center [665, 557] width 34 height 39
click at [763, 561] on span "button" at bounding box center [768, 561] width 10 height 10
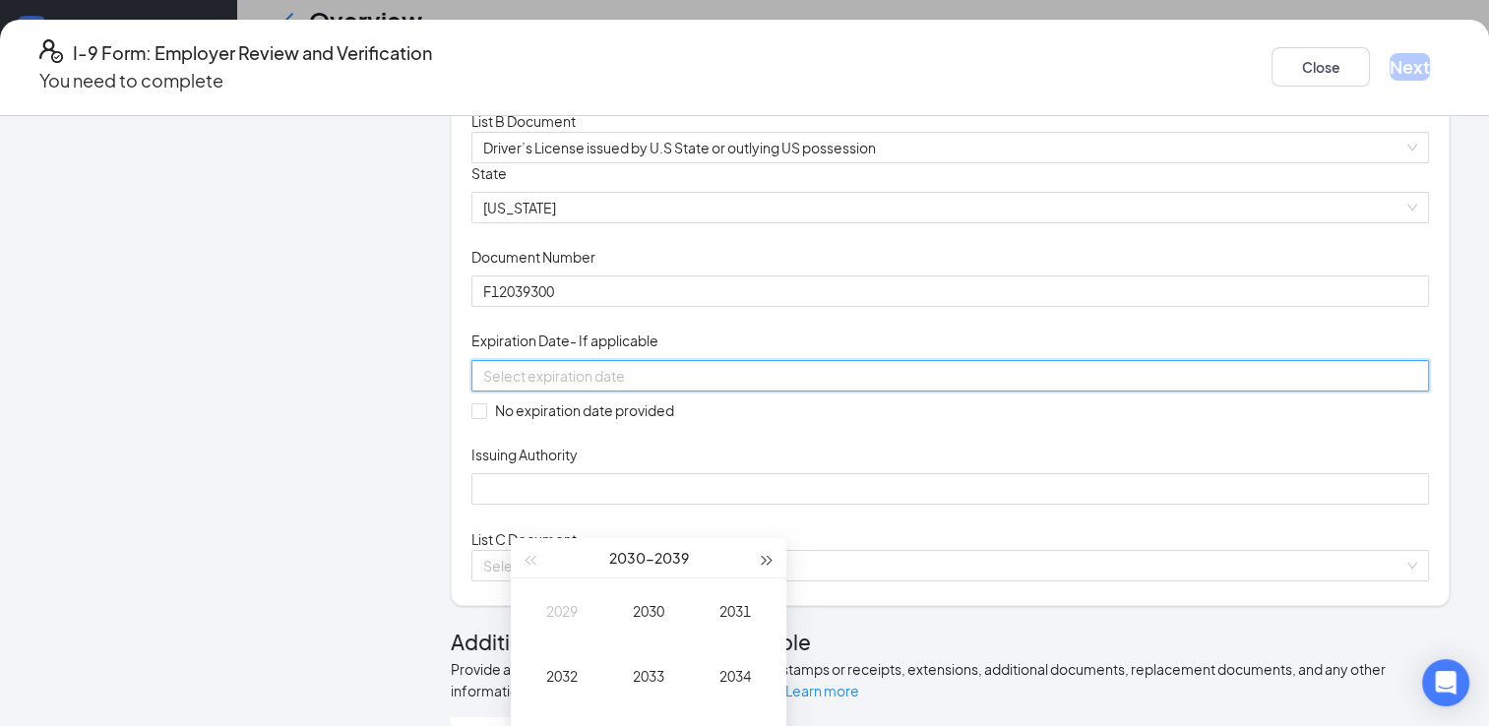
click at [763, 561] on span "button" at bounding box center [768, 561] width 10 height 10
click at [579, 678] on div "2072" at bounding box center [561, 676] width 59 height 24
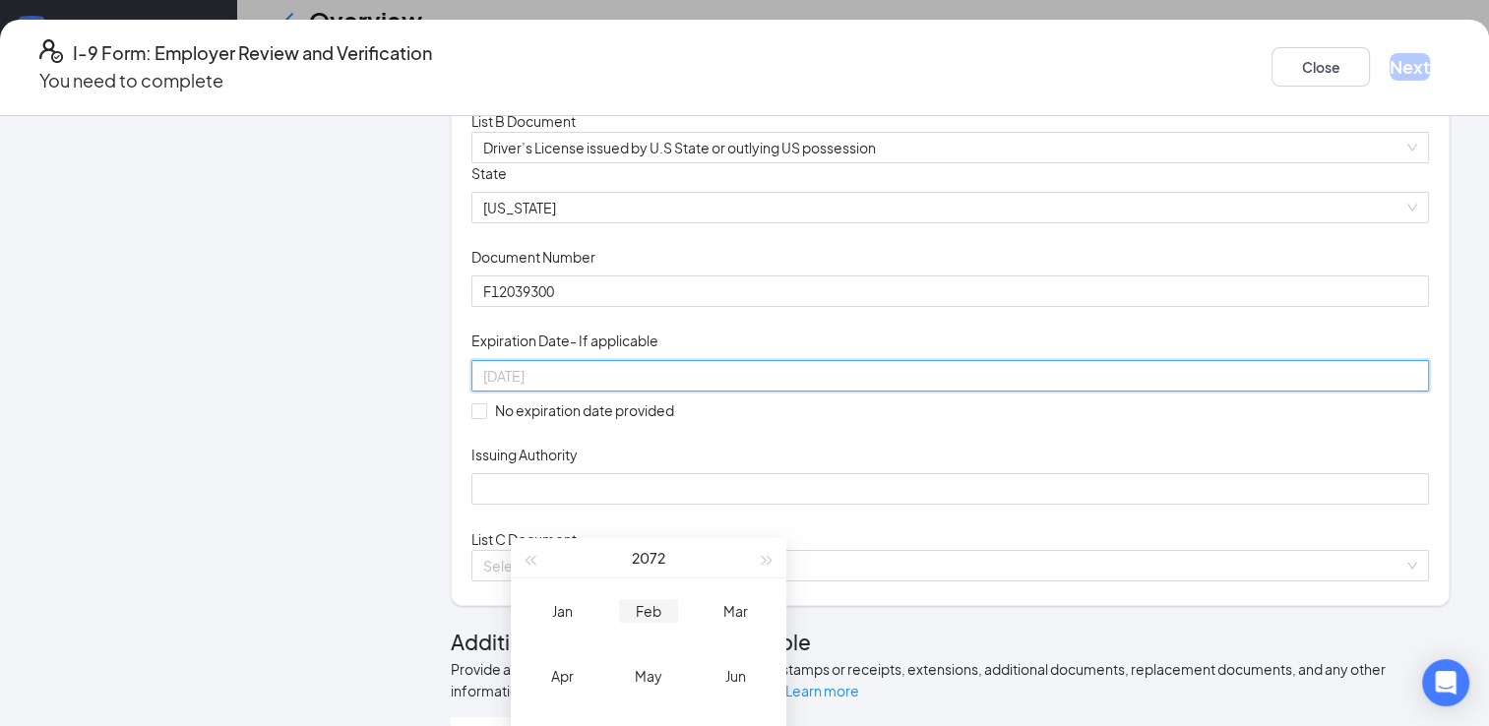
type input "02/15/2072"
type input "11/15/2072"
click at [660, 720] on div "Nov" at bounding box center [648, 723] width 59 height 24
type input "11/02/2072"
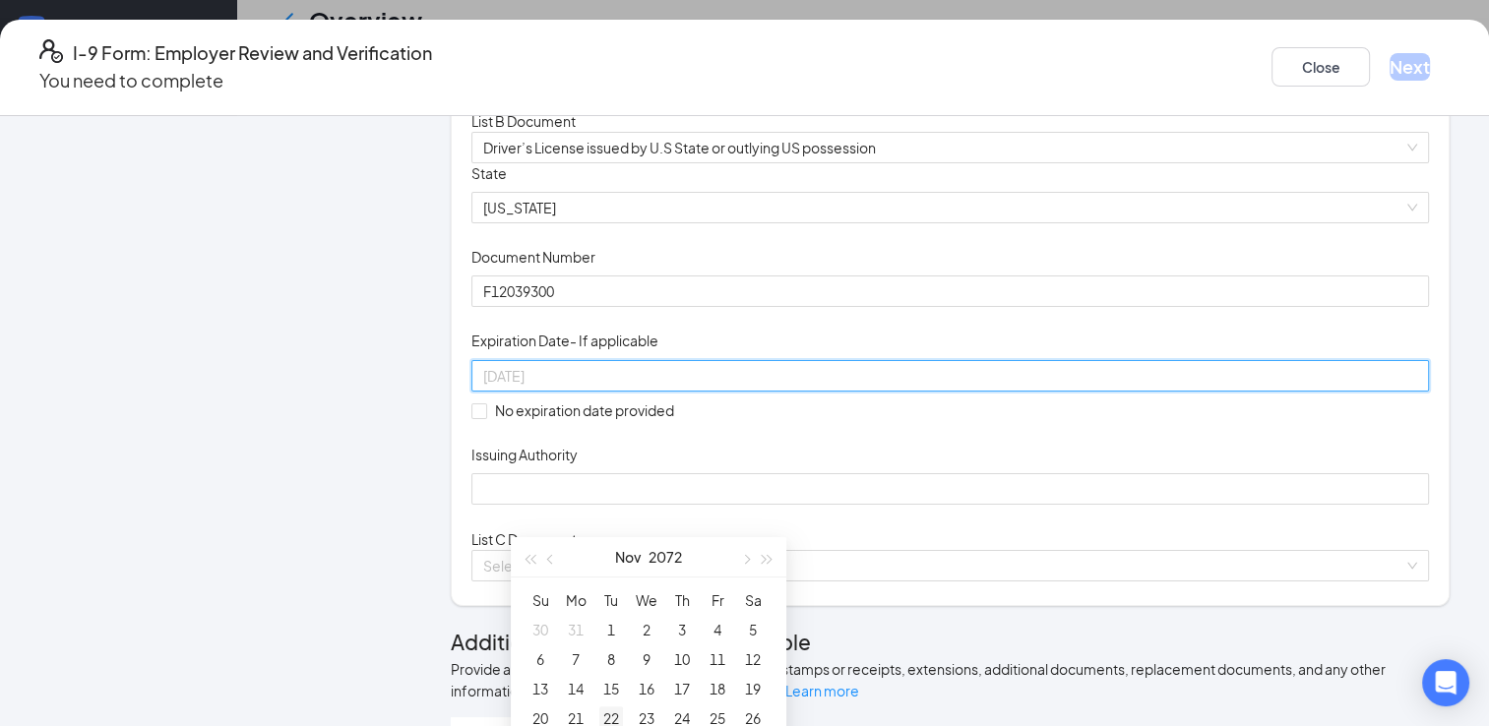
type input "11/22/2072"
click at [610, 712] on div "22" at bounding box center [611, 719] width 24 height 24
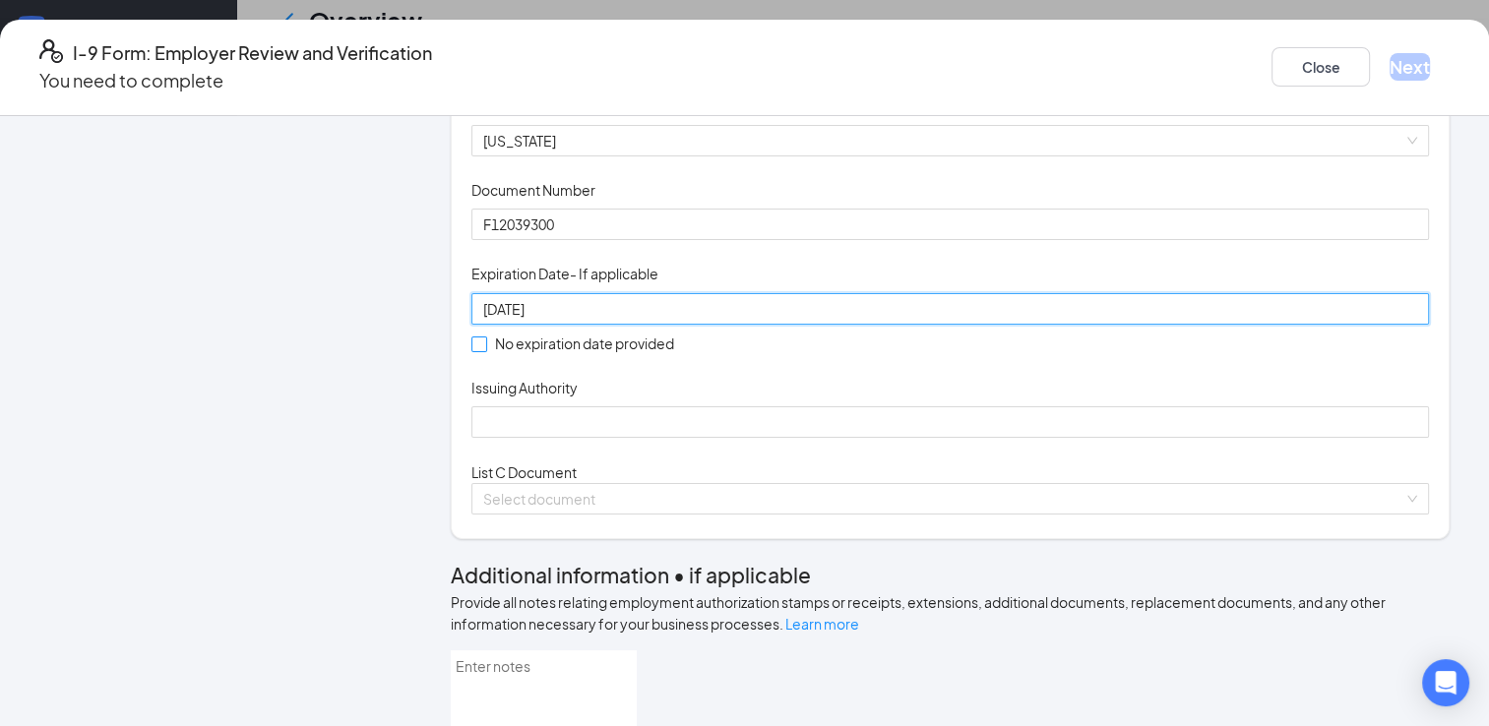
scroll to position [271, 0]
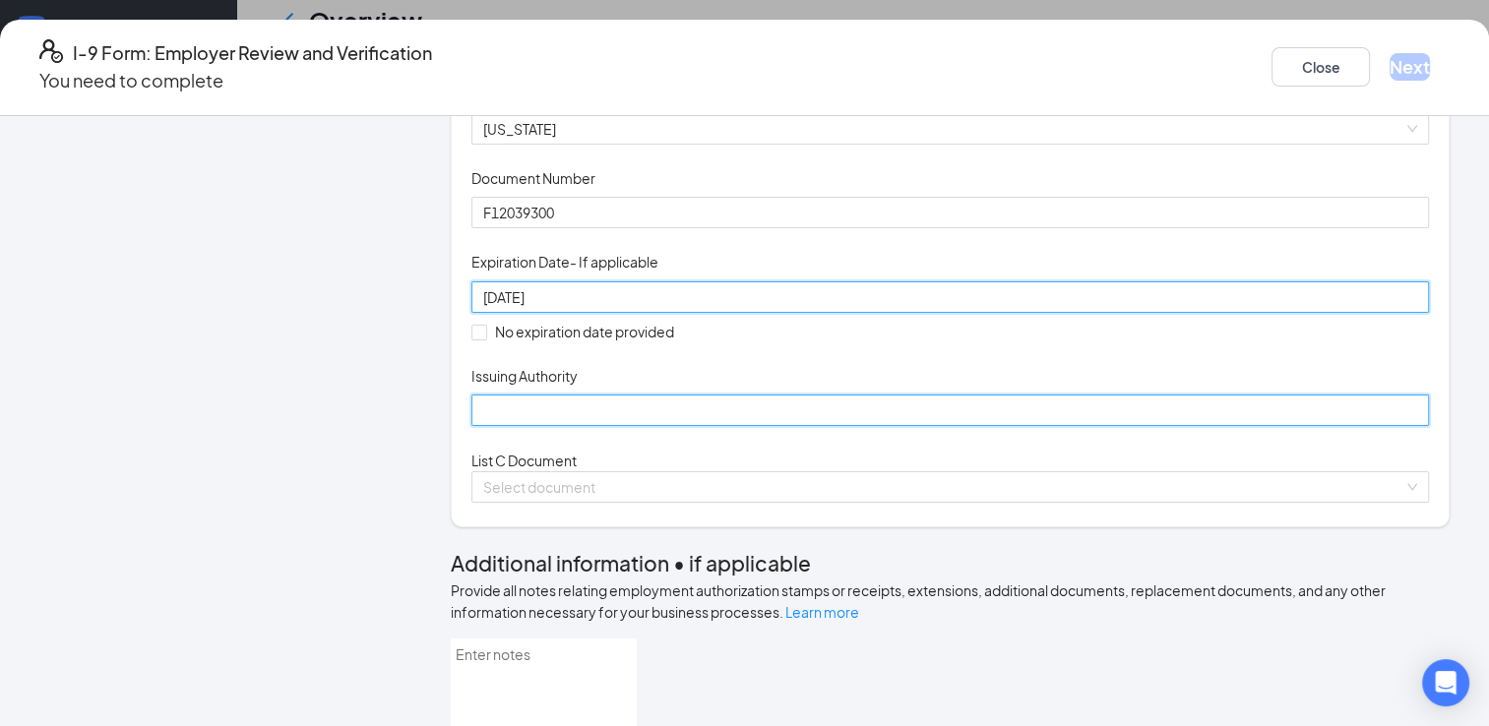
click at [693, 426] on input "Issuing Authority" at bounding box center [949, 410] width 957 height 31
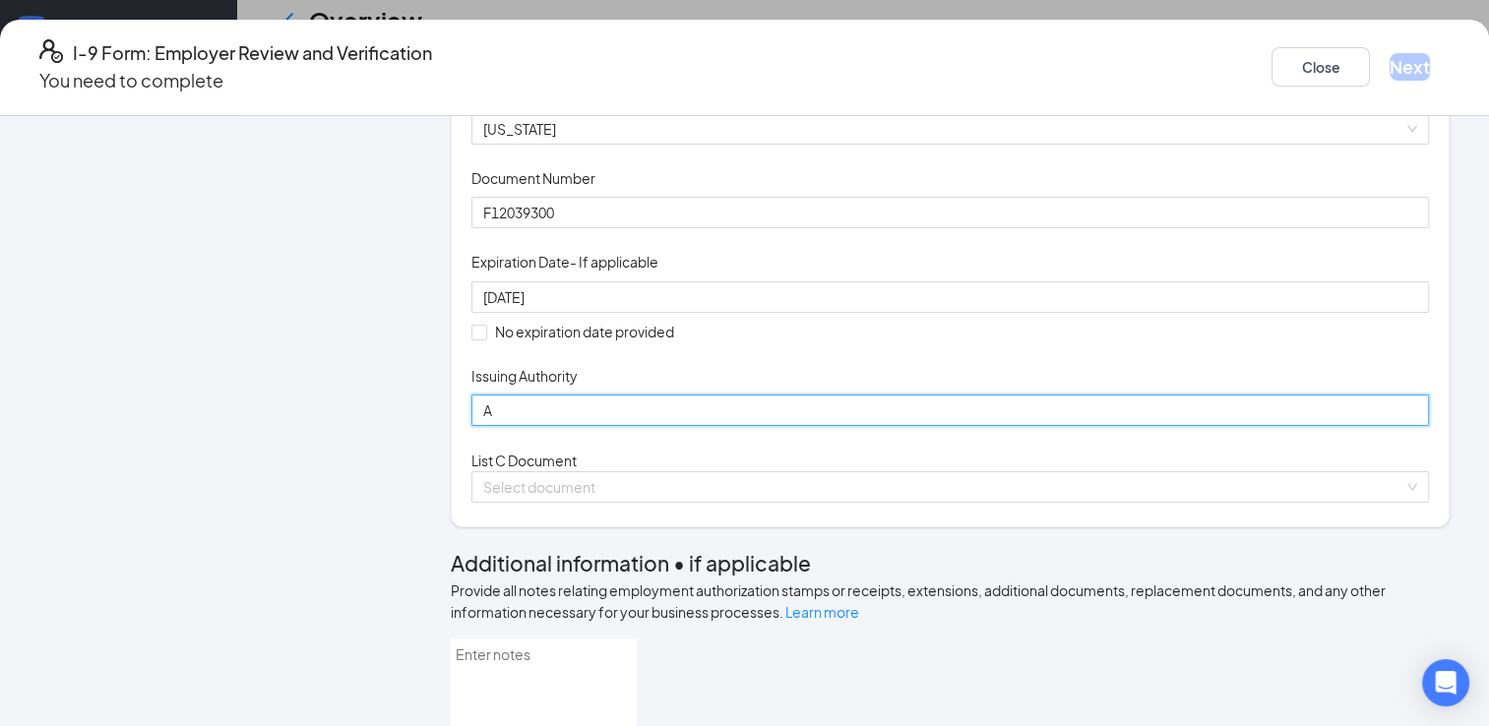
type input "Arizona"
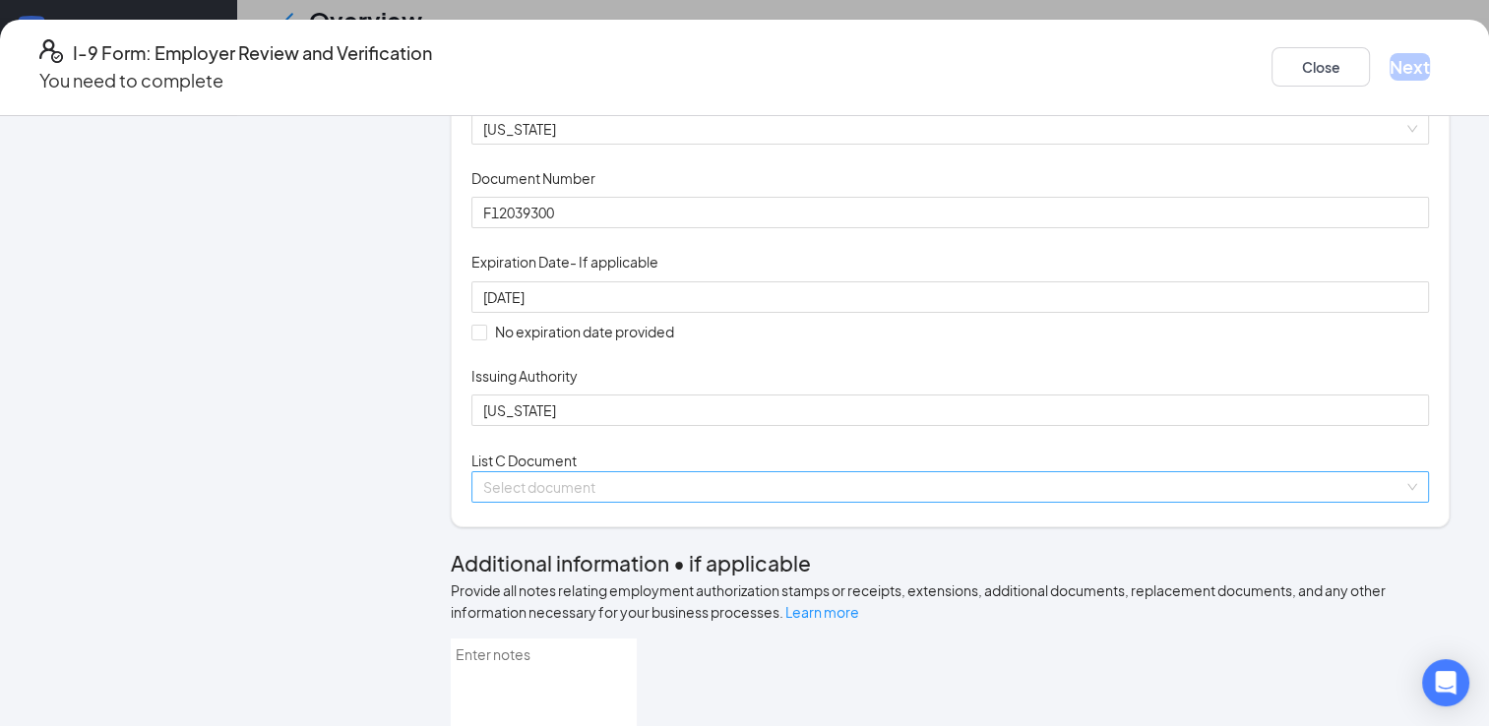
click at [650, 502] on input "search" at bounding box center [943, 487] width 920 height 30
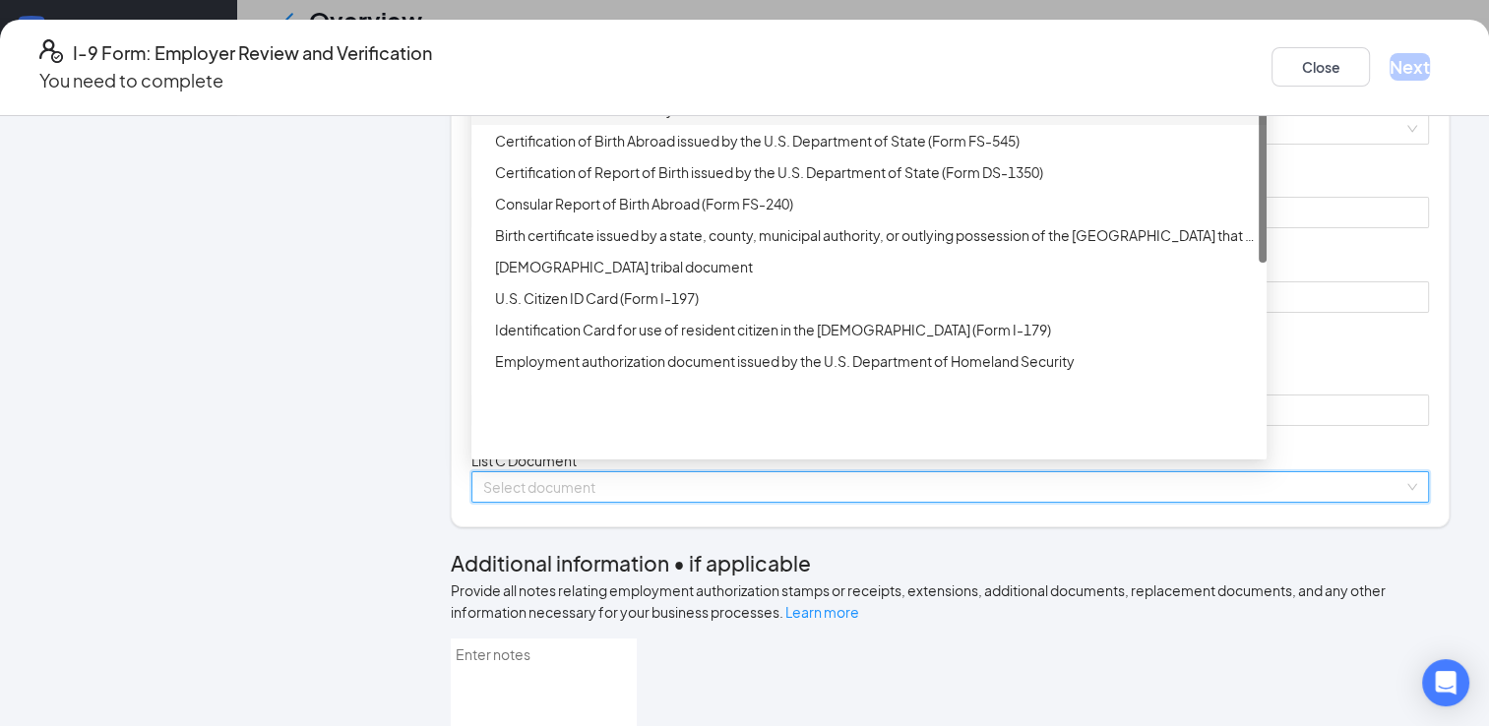
click at [748, 120] on div "Unrestricted Social Security Card" at bounding box center [875, 109] width 760 height 22
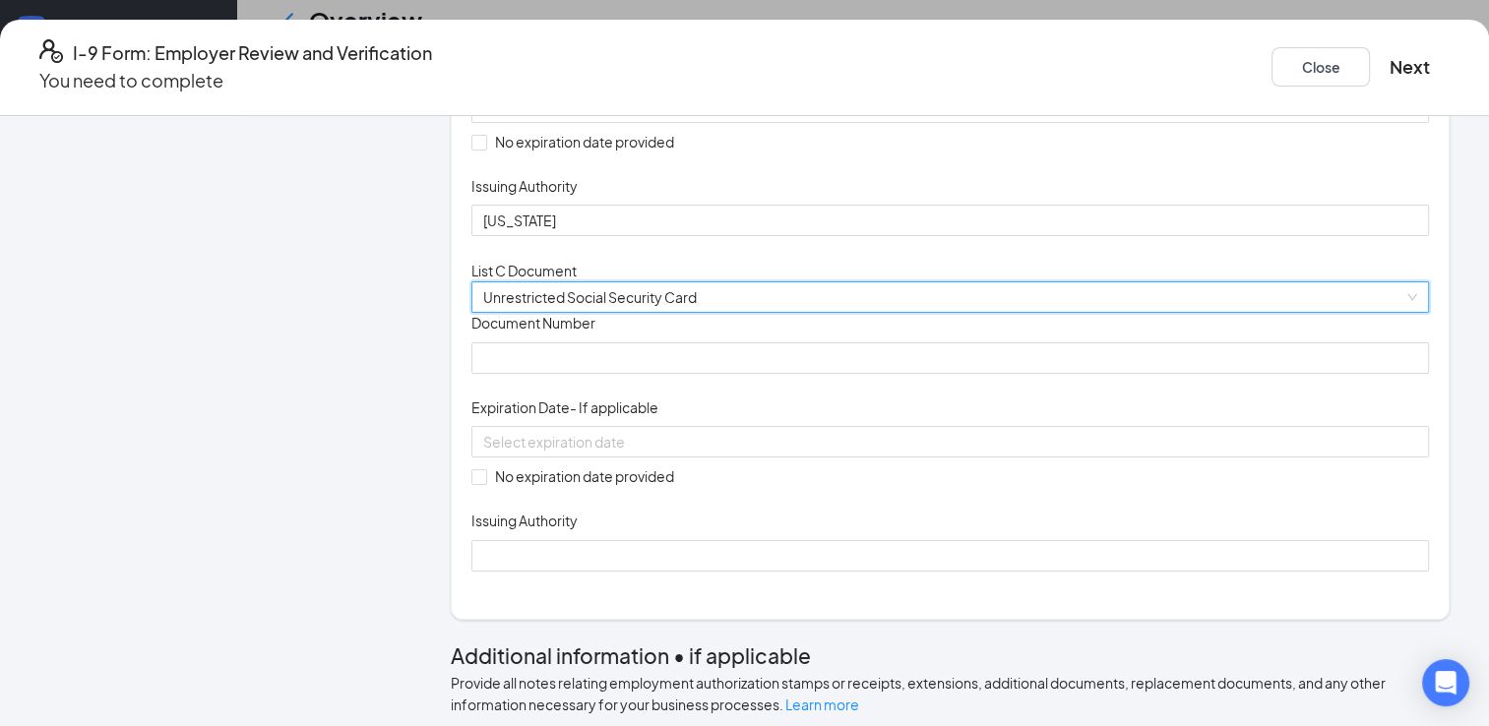
scroll to position [585, 0]
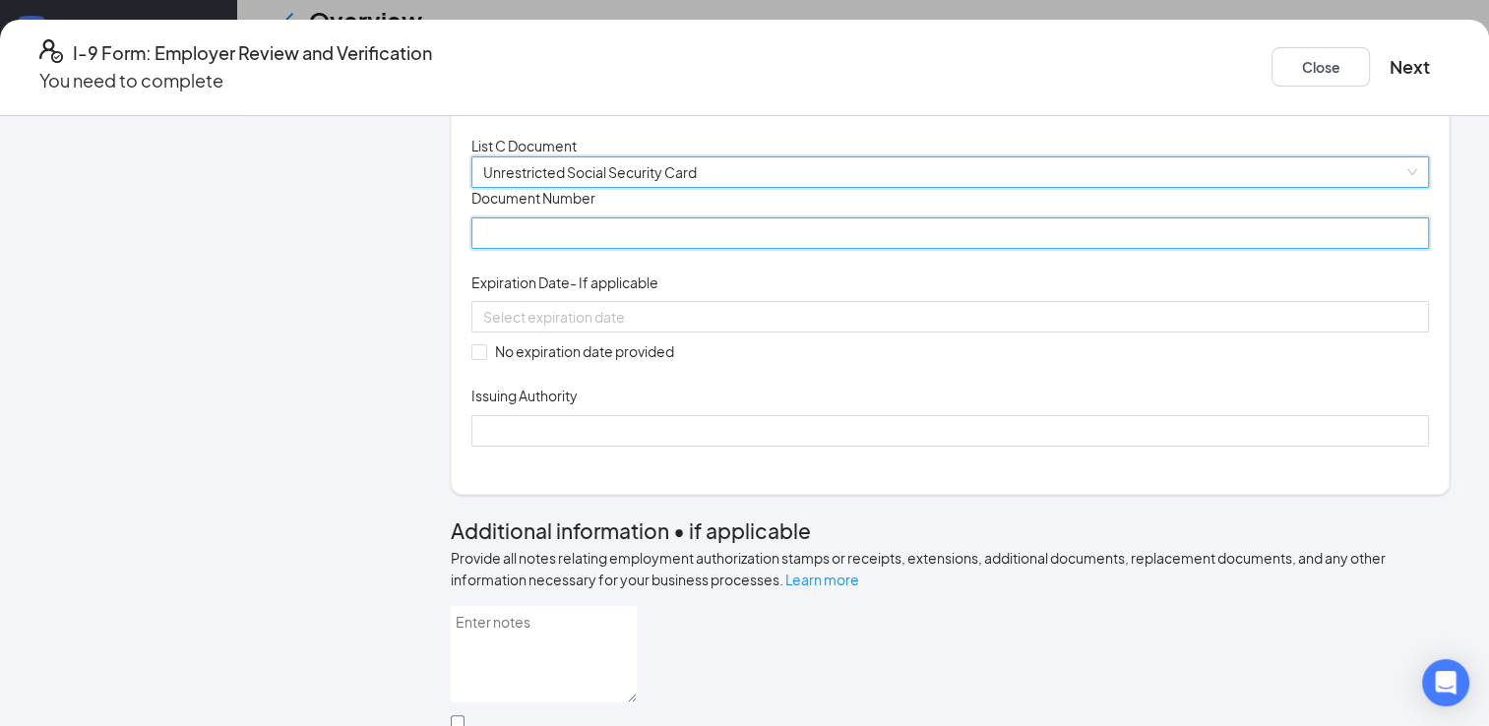
click at [622, 249] on input "Document Number" at bounding box center [949, 232] width 957 height 31
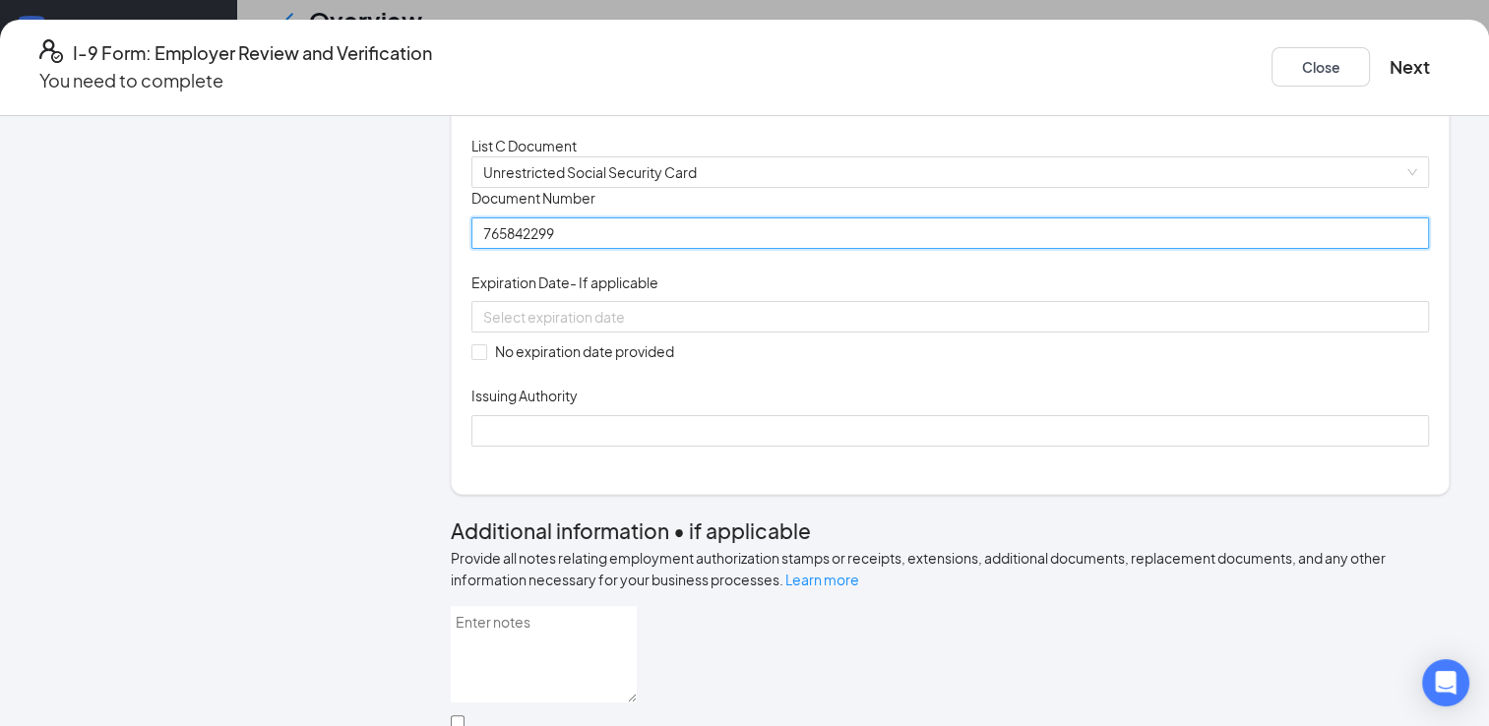
scroll to position [630, 0]
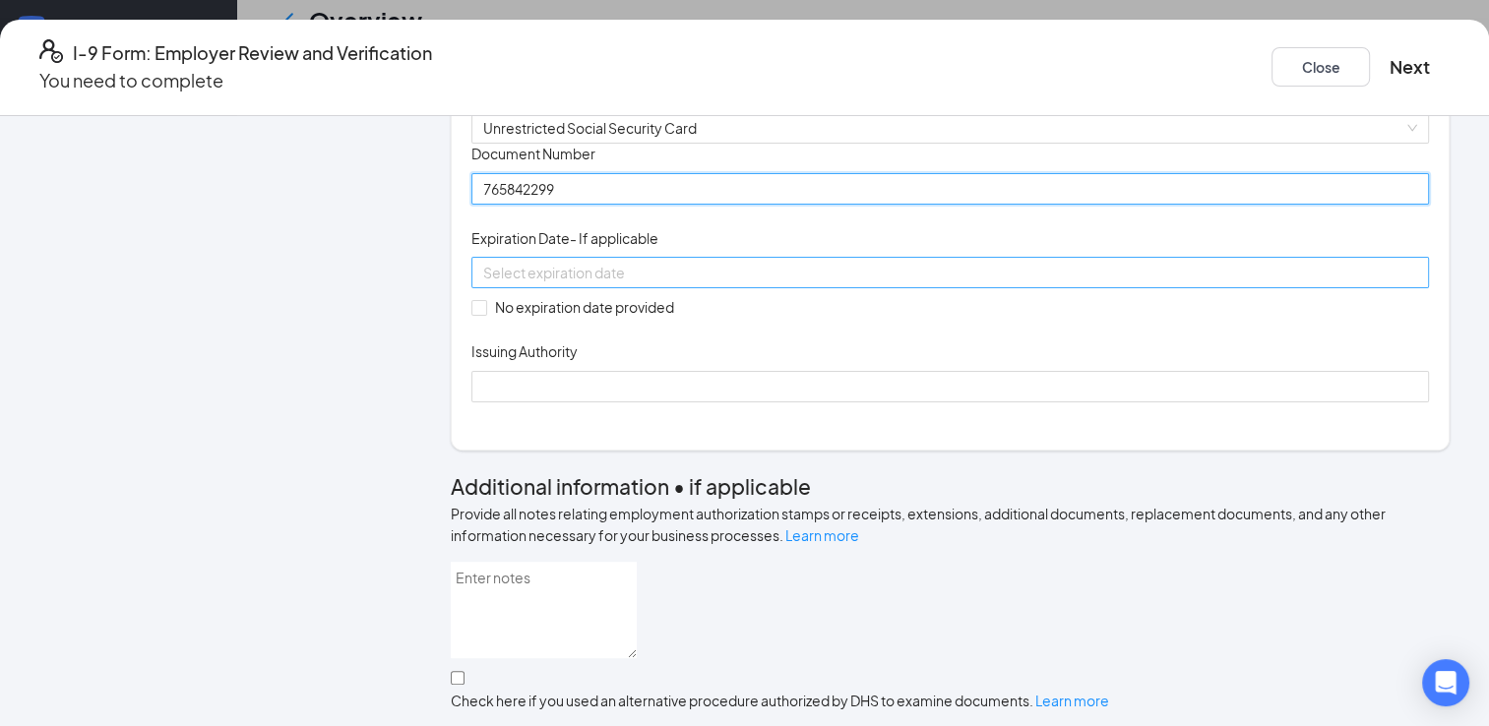
type input "765842299"
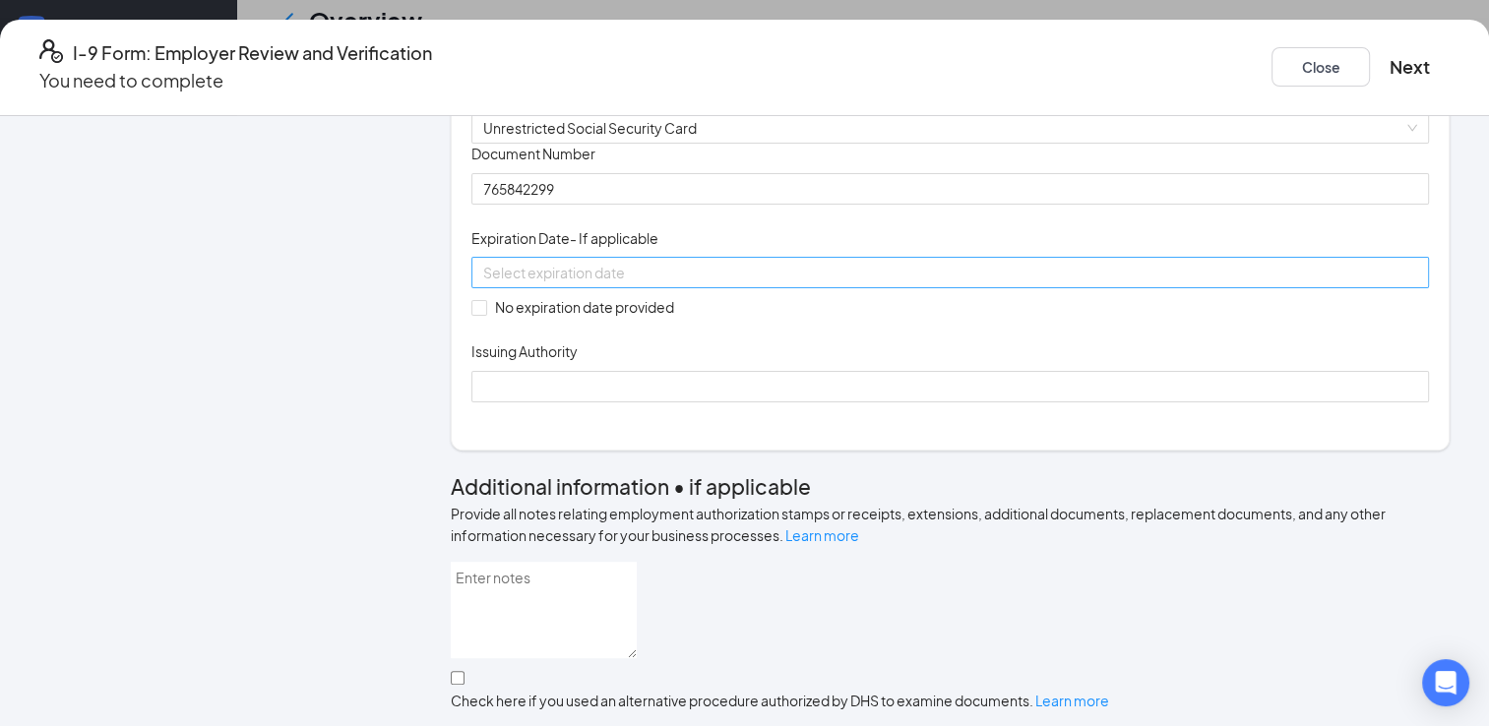
click at [775, 283] on div at bounding box center [950, 273] width 934 height 22
click at [913, 401] on div "Document Title Unrestricted Social Security Card Document Number 765842299 Expi…" at bounding box center [949, 273] width 957 height 258
click at [487, 316] on span at bounding box center [479, 308] width 16 height 16
click at [485, 314] on input "No expiration date provided" at bounding box center [478, 307] width 14 height 14
checkbox input "true"
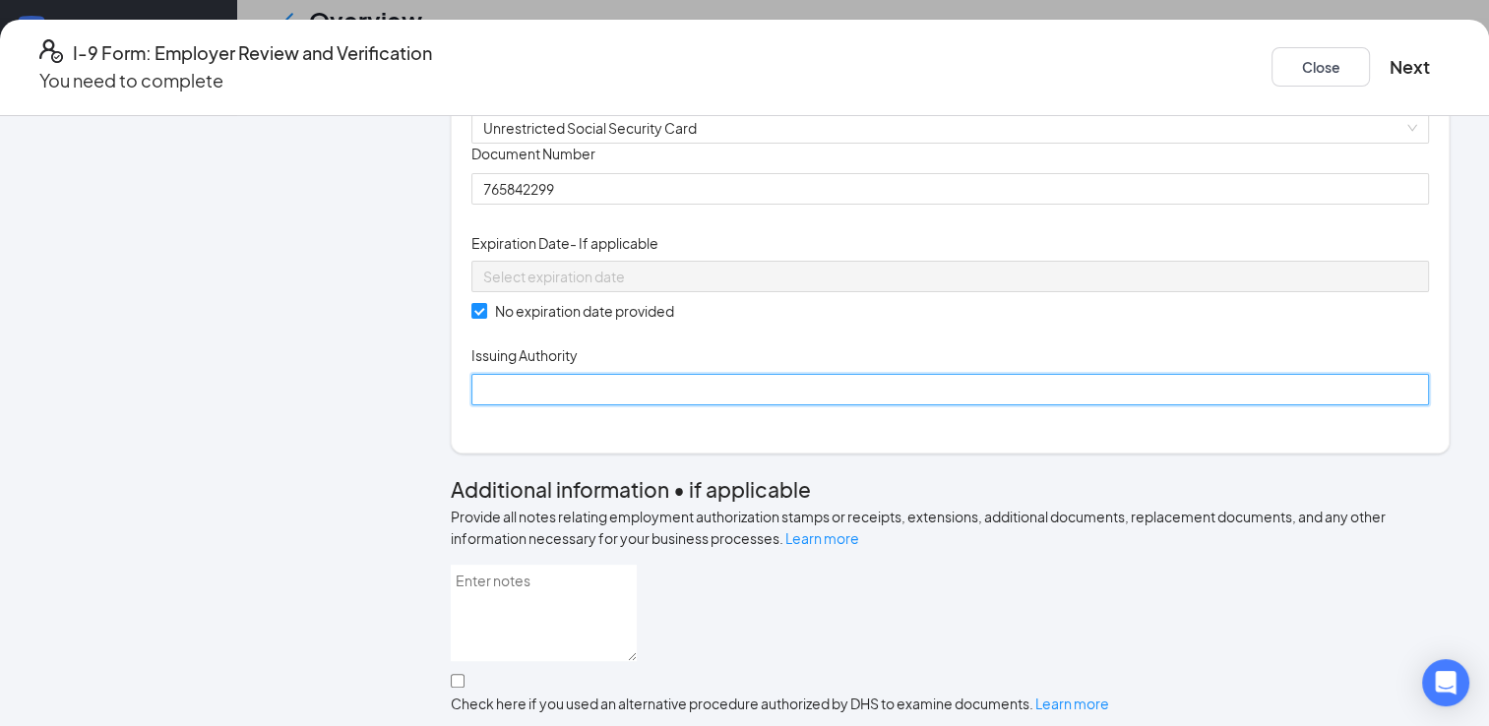
click at [591, 405] on input "Issuing Authority" at bounding box center [949, 389] width 957 height 31
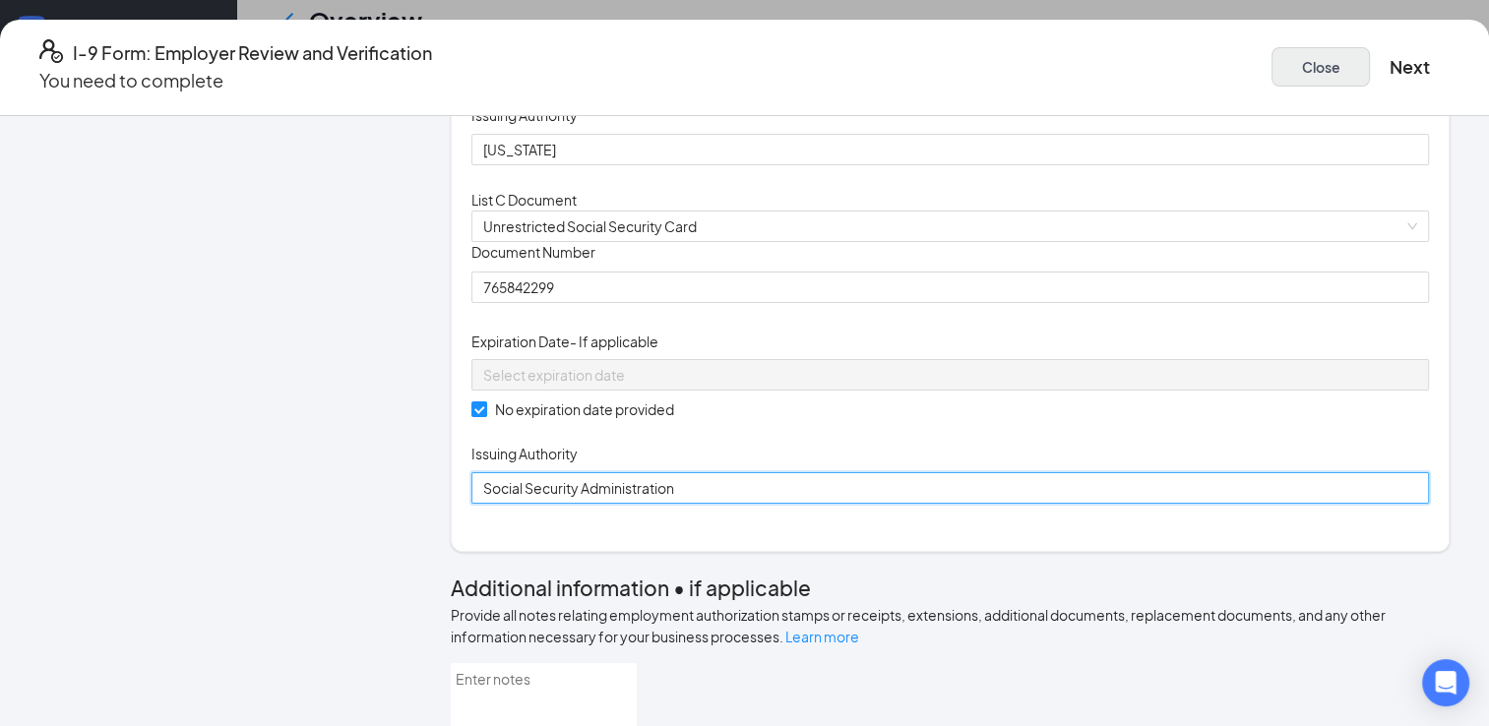
scroll to position [546, 0]
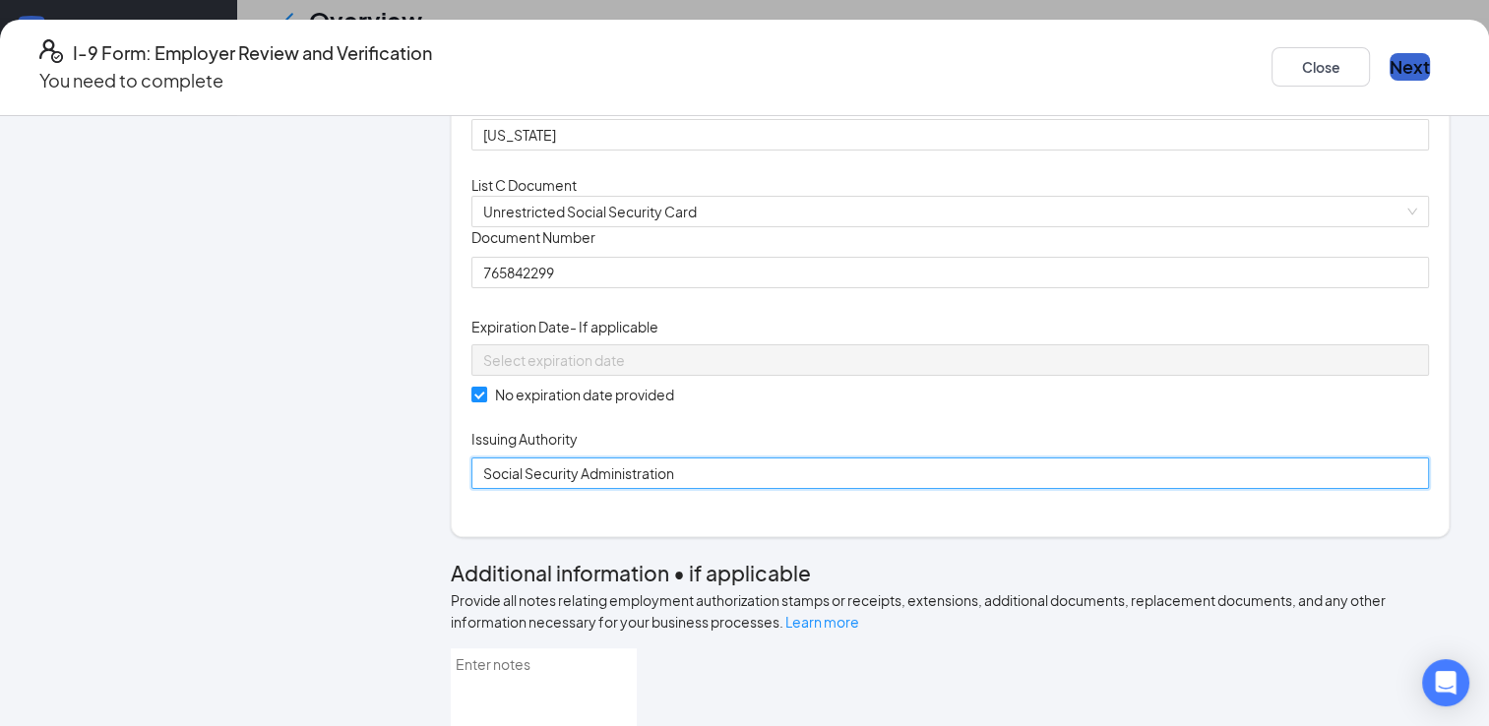
type input "Social Security Administration"
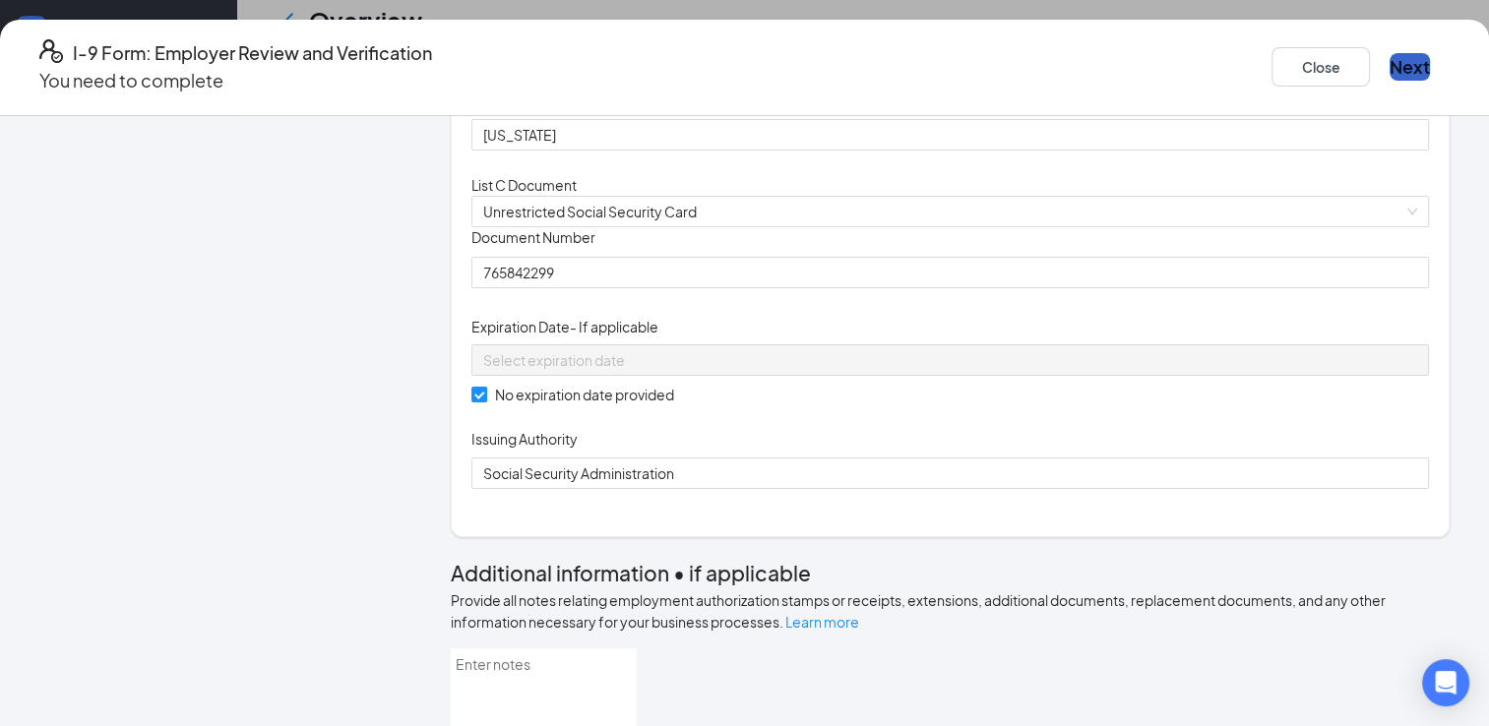
click at [1389, 57] on button "Next" at bounding box center [1409, 67] width 40 height 28
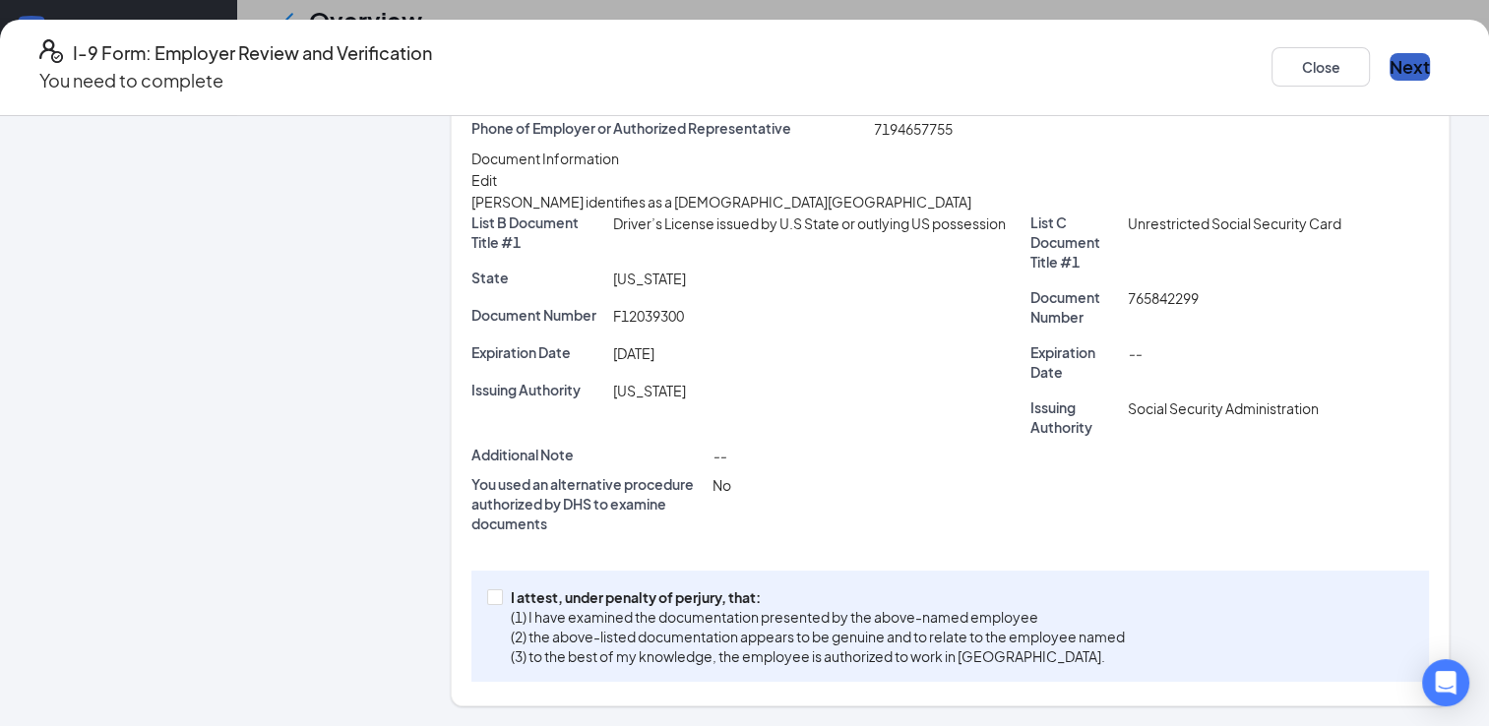
scroll to position [498, 0]
click at [503, 596] on span at bounding box center [495, 597] width 16 height 16
click at [501, 596] on input "I attest, under penalty of perjury, that: (1) I have examined the documentation…" at bounding box center [494, 596] width 14 height 14
checkbox input "true"
click at [1389, 53] on button "Next" at bounding box center [1409, 67] width 40 height 28
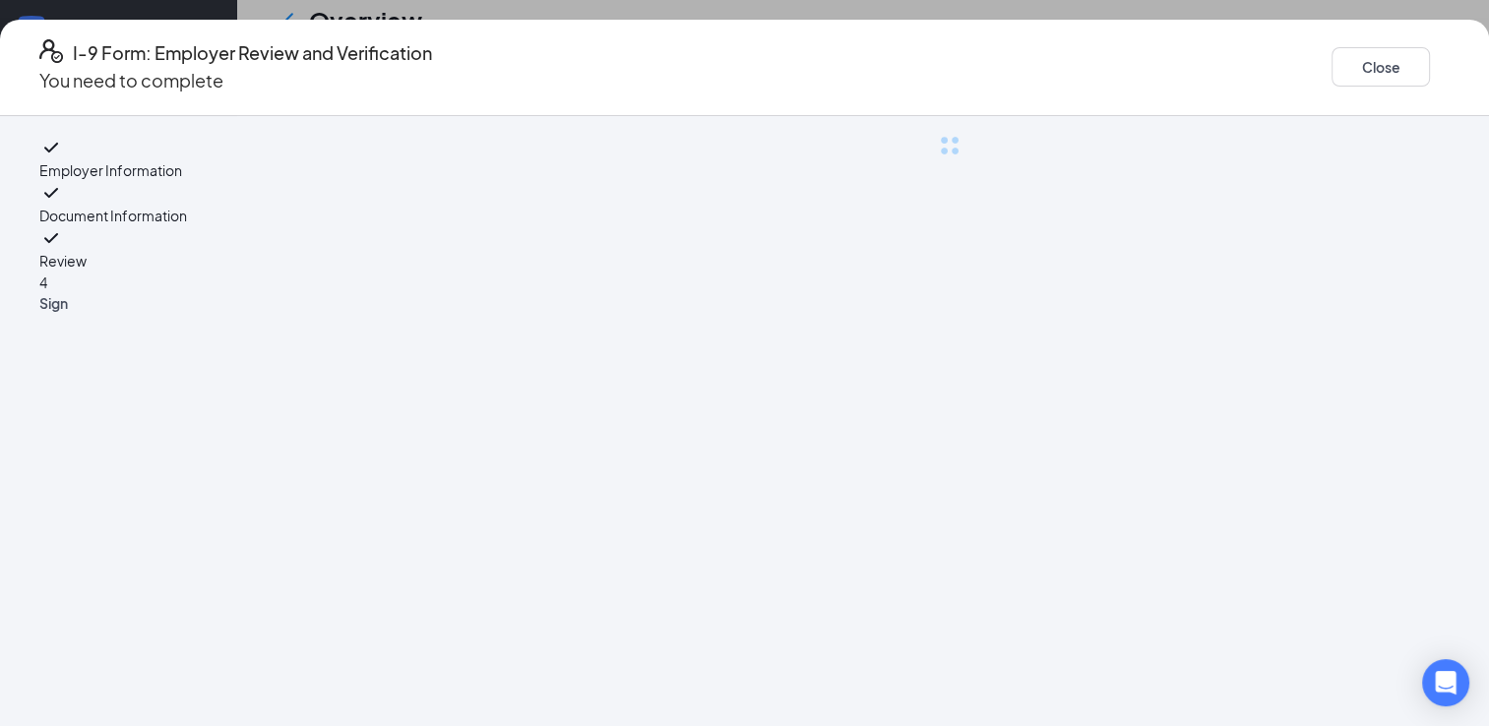
scroll to position [0, 0]
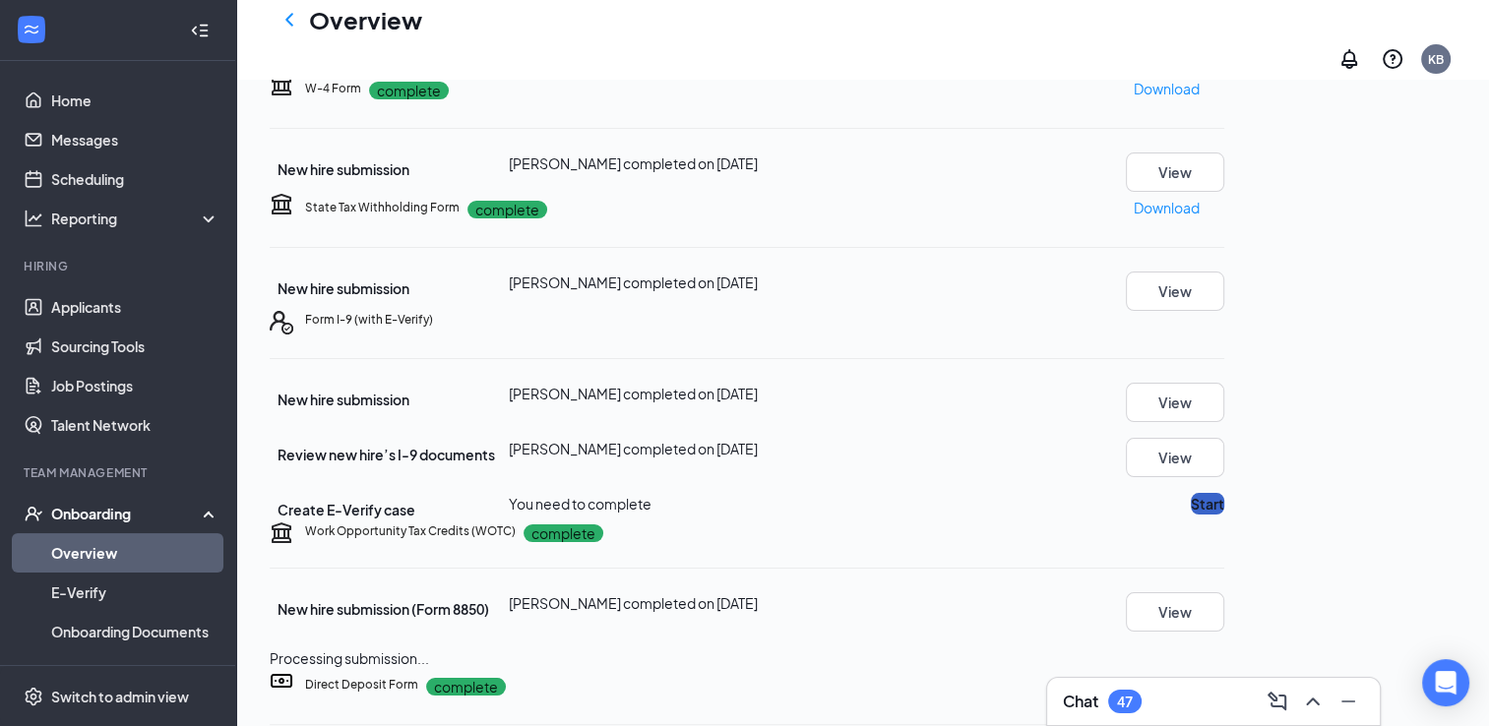
click at [1224, 493] on button "Start" at bounding box center [1207, 504] width 33 height 22
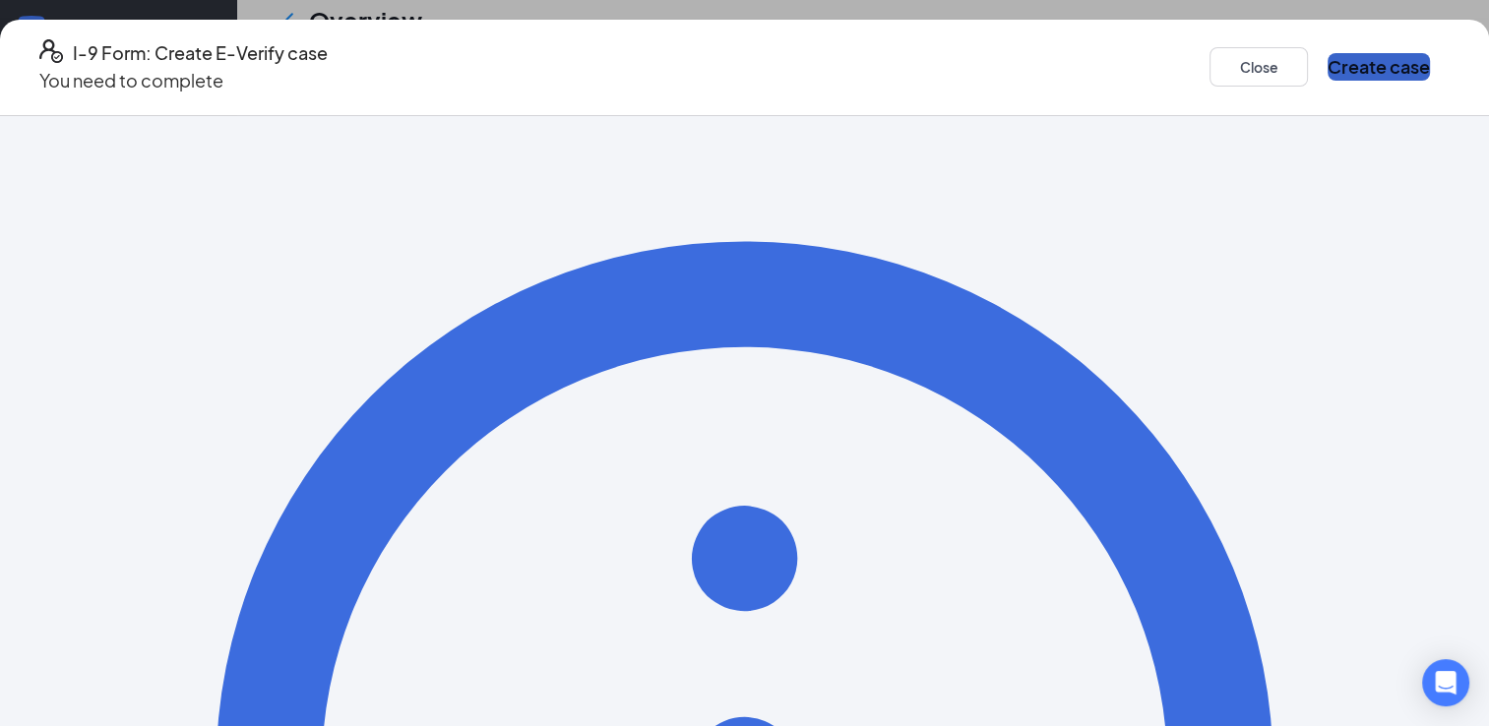
click at [1327, 75] on button "Create case" at bounding box center [1378, 67] width 102 height 28
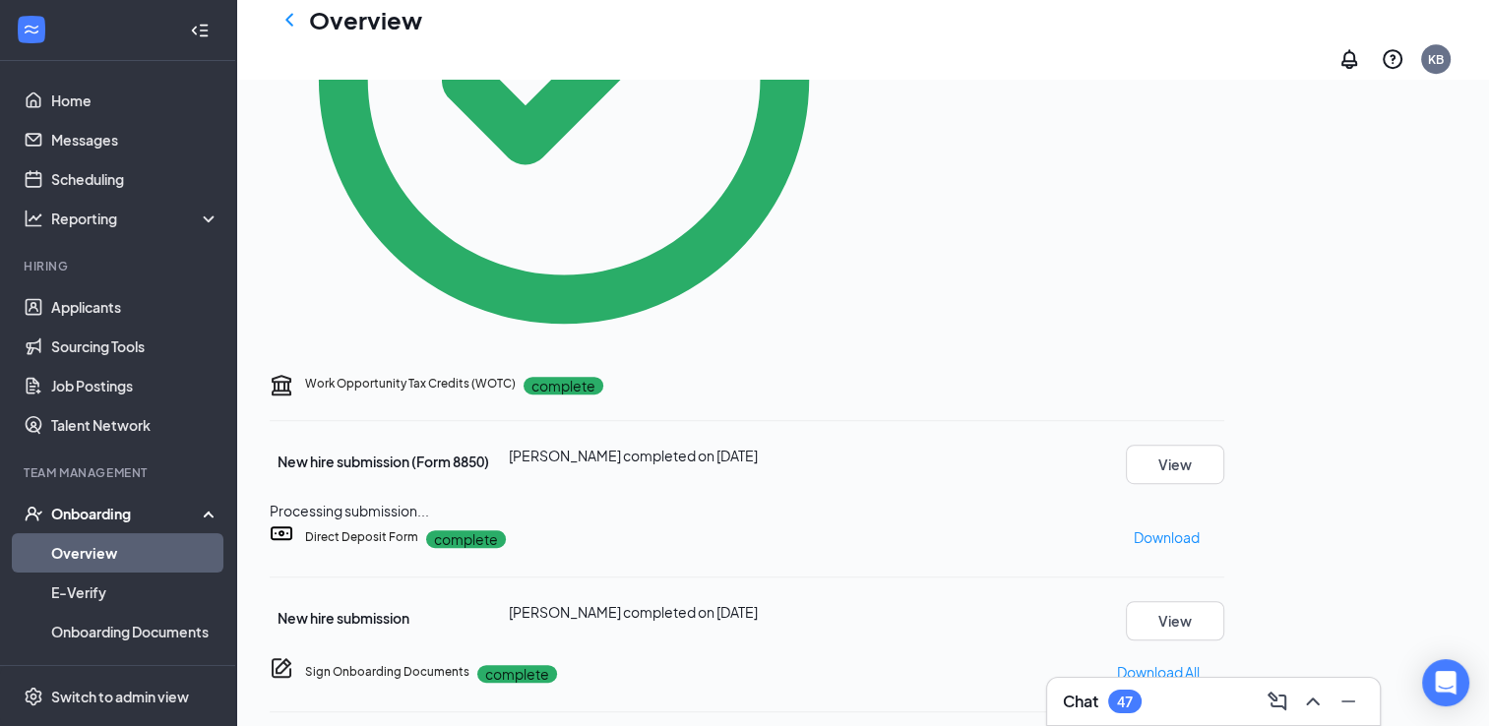
scroll to position [999, 0]
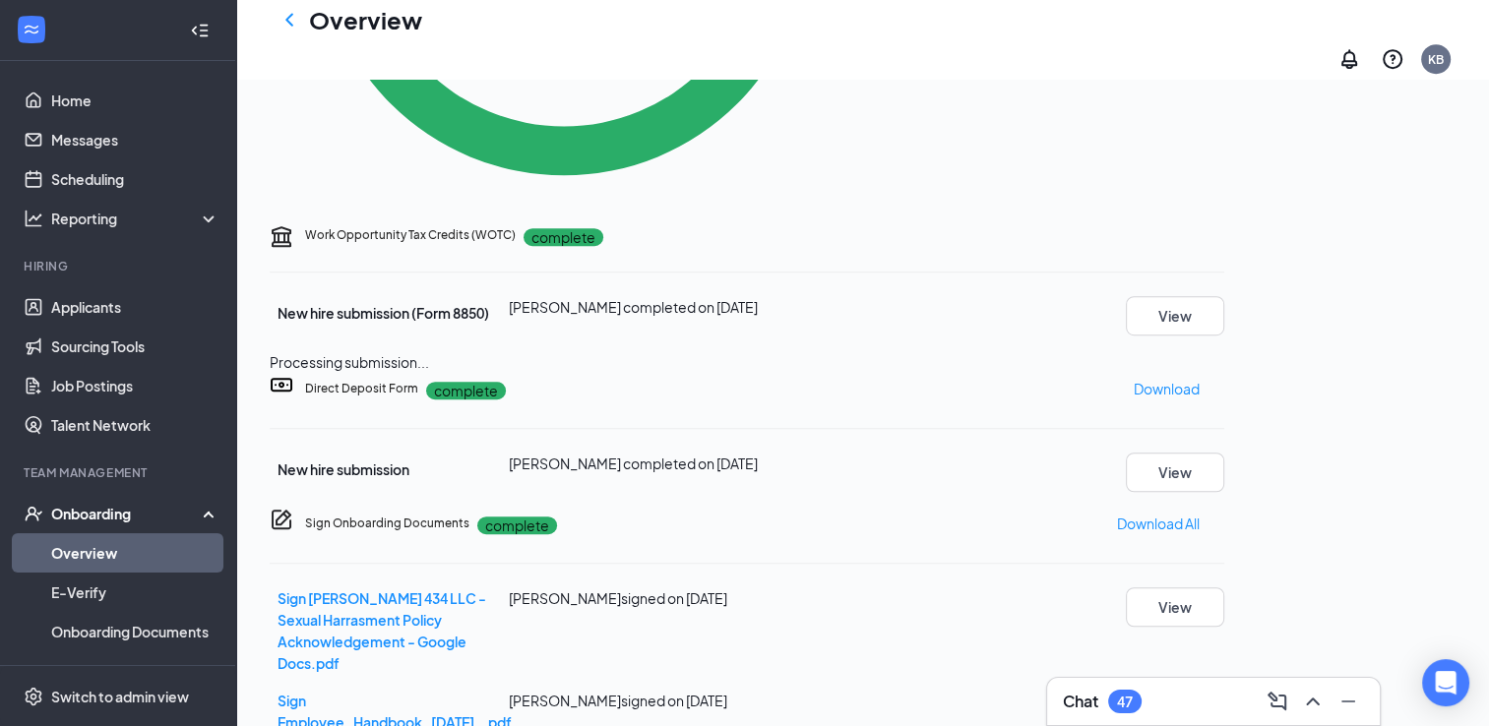
scroll to position [1299, 0]
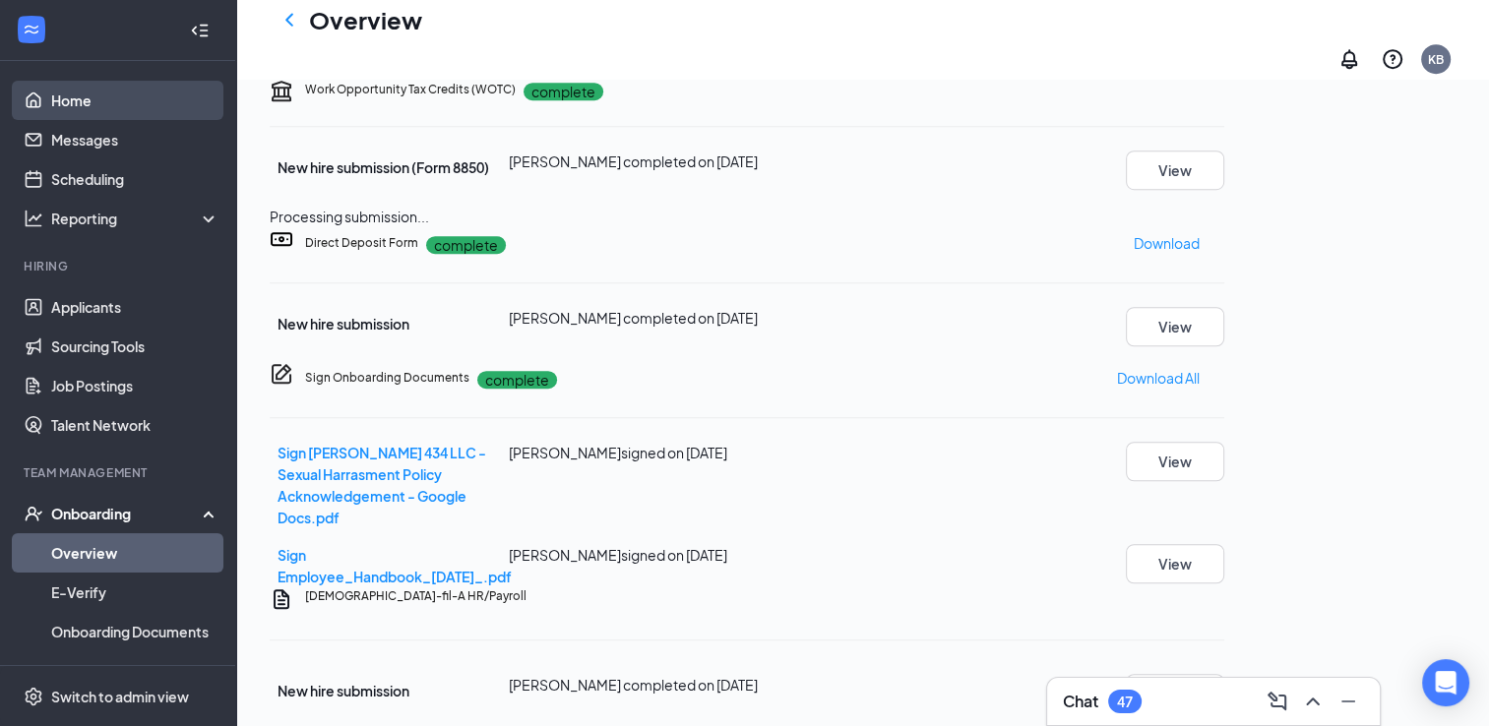
click at [208, 84] on link "Home" at bounding box center [135, 100] width 168 height 39
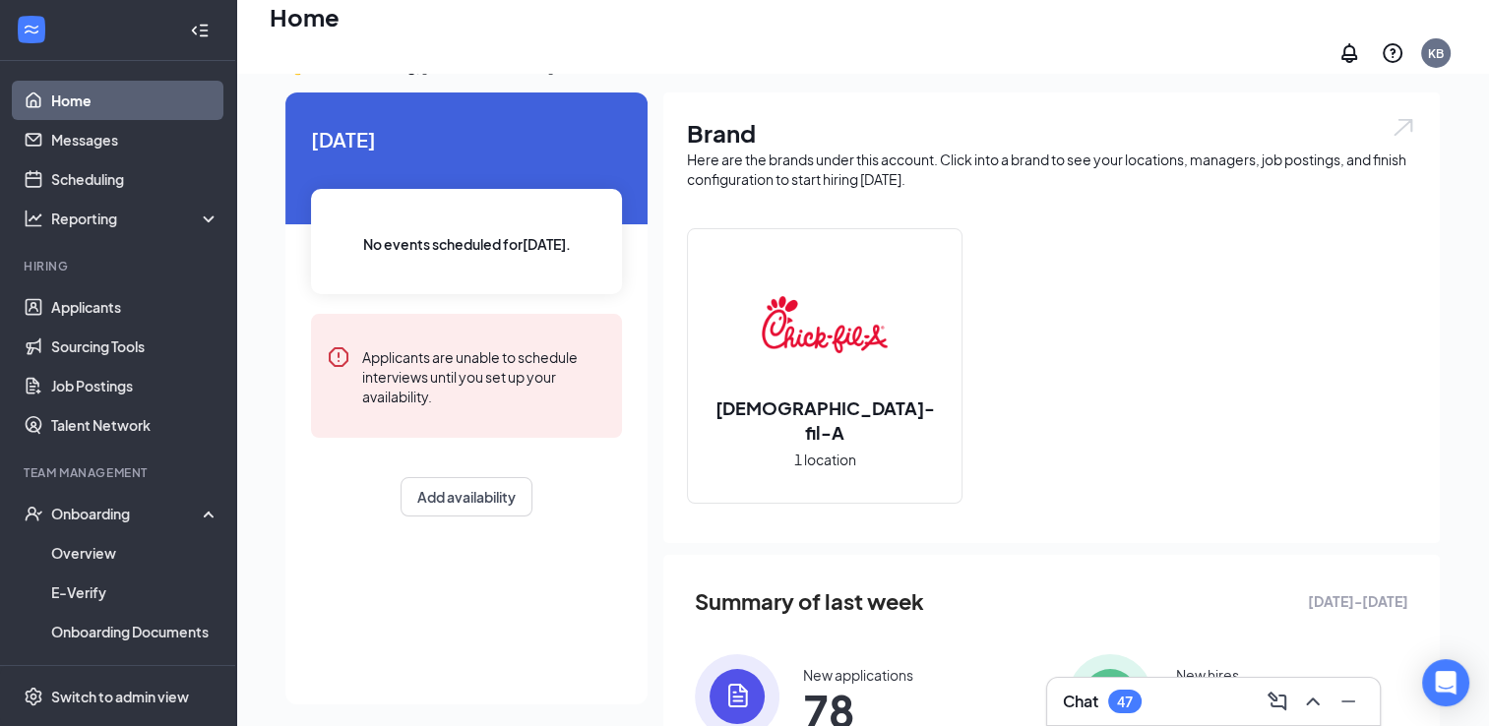
scroll to position [234, 0]
